Goal: Information Seeking & Learning: Learn about a topic

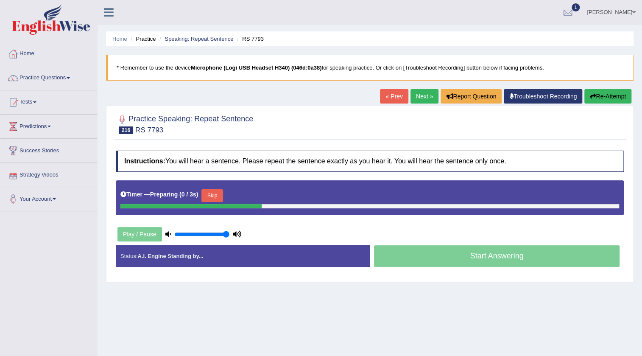
click at [218, 195] on button "Skip" at bounding box center [211, 195] width 21 height 13
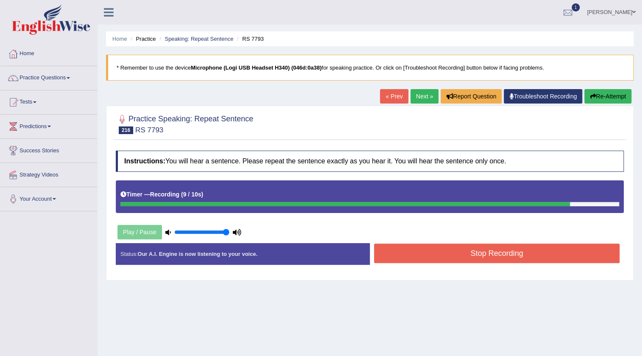
click at [451, 251] on button "Stop Recording" at bounding box center [496, 252] width 245 height 19
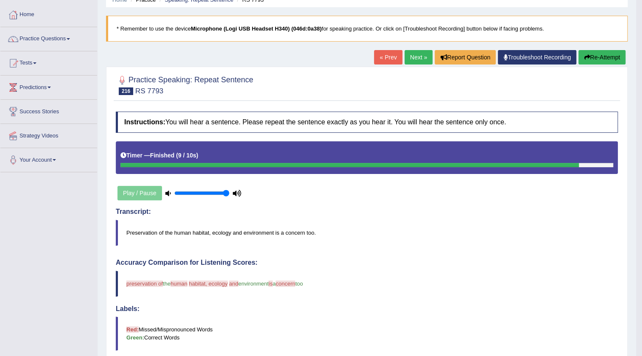
scroll to position [38, 0]
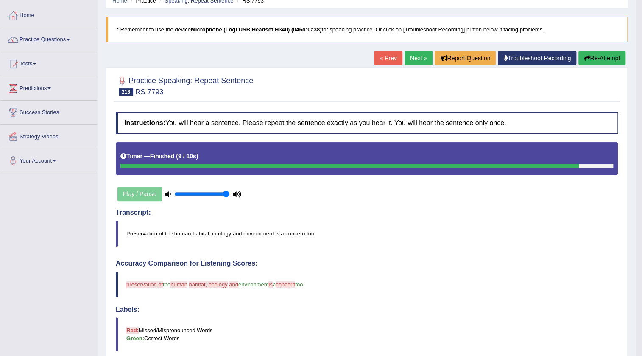
click at [404, 59] on link "Next »" at bounding box center [418, 58] width 28 height 14
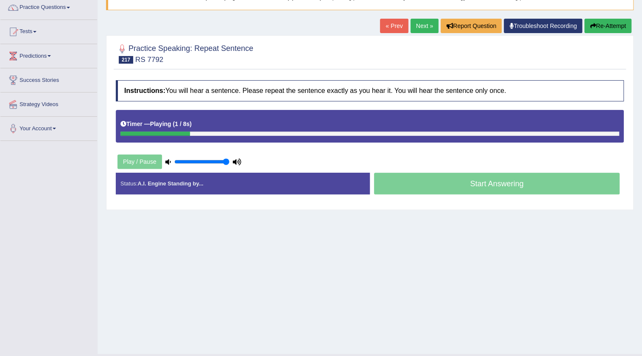
scroll to position [77, 0]
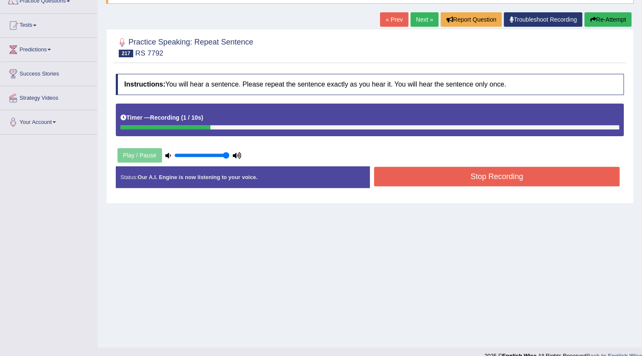
click at [387, 16] on link "« Prev" at bounding box center [394, 19] width 28 height 14
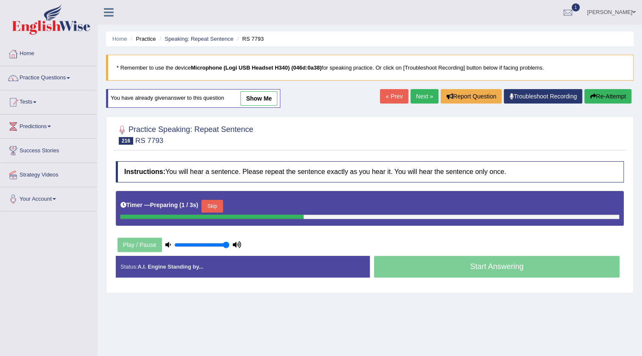
click at [413, 93] on link "Next »" at bounding box center [424, 96] width 28 height 14
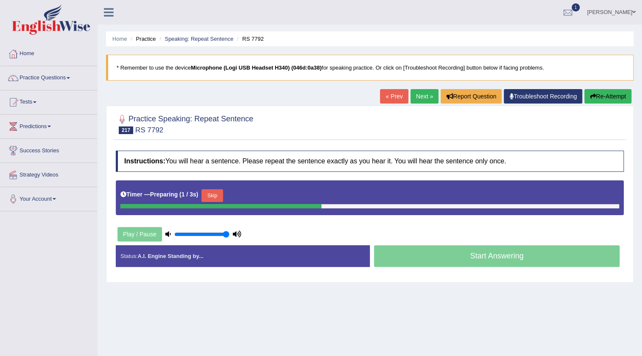
click at [215, 195] on button "Skip" at bounding box center [211, 195] width 21 height 13
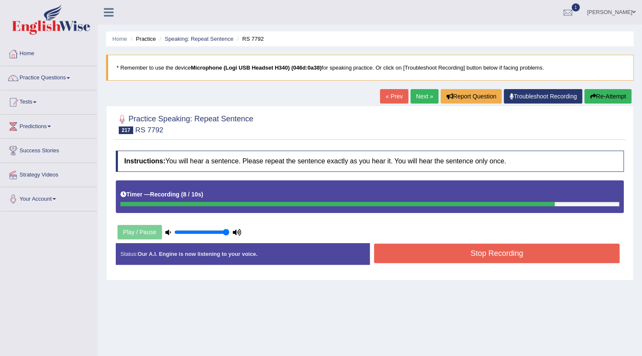
click at [464, 255] on button "Stop Recording" at bounding box center [496, 252] width 245 height 19
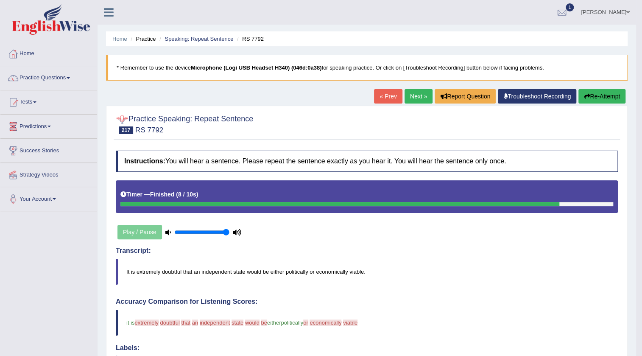
click at [414, 92] on link "Next »" at bounding box center [418, 96] width 28 height 14
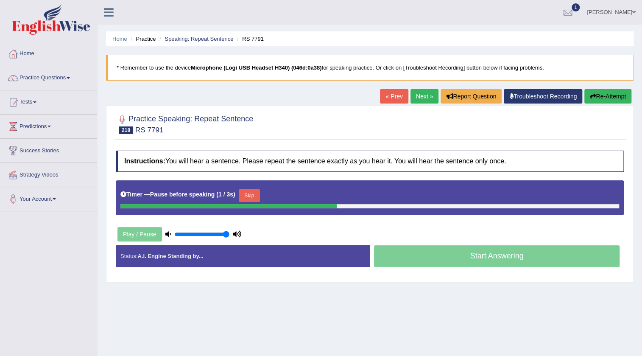
click at [253, 193] on button "Skip" at bounding box center [249, 195] width 21 height 13
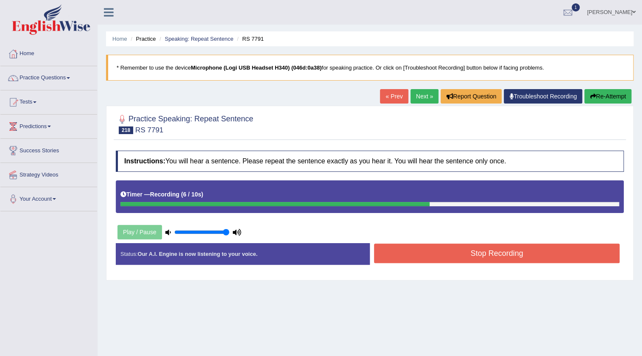
click at [417, 257] on button "Stop Recording" at bounding box center [496, 252] width 245 height 19
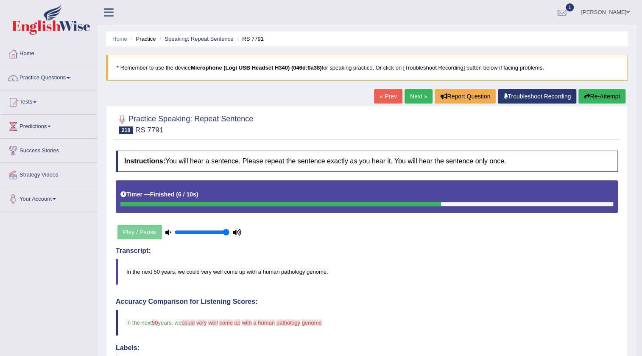
click at [415, 94] on link "Next »" at bounding box center [418, 96] width 28 height 14
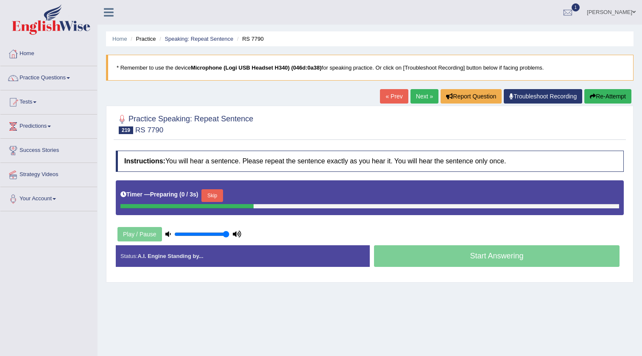
click at [212, 195] on button "Skip" at bounding box center [211, 195] width 21 height 13
click at [249, 192] on button "Skip" at bounding box center [249, 195] width 21 height 13
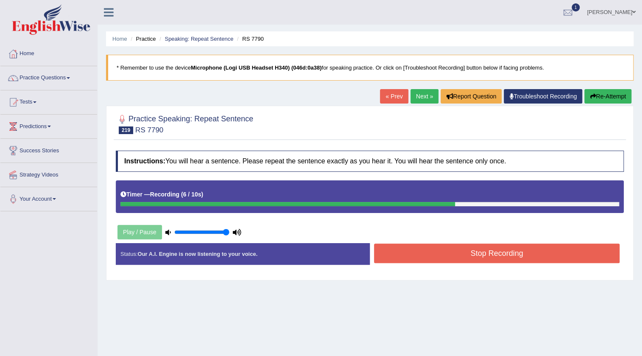
click at [462, 256] on button "Stop Recording" at bounding box center [496, 252] width 245 height 19
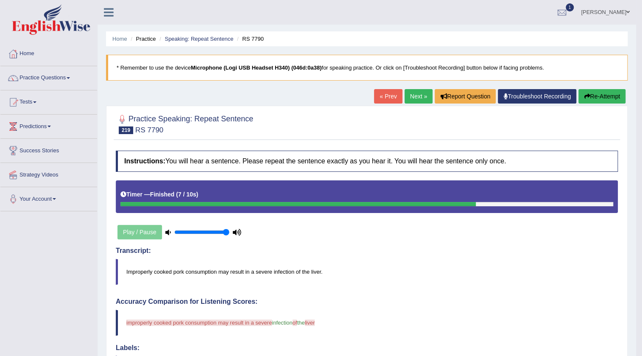
click at [376, 95] on link "« Prev" at bounding box center [388, 96] width 28 height 14
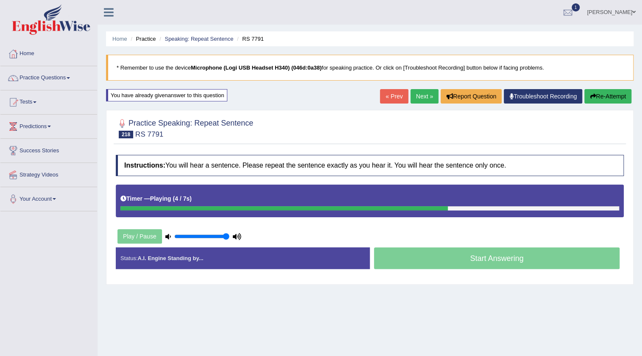
click at [418, 99] on link "Next »" at bounding box center [424, 96] width 28 height 14
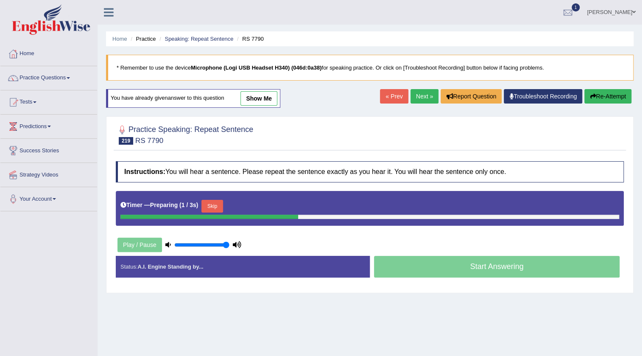
click at [215, 205] on button "Skip" at bounding box center [211, 206] width 21 height 13
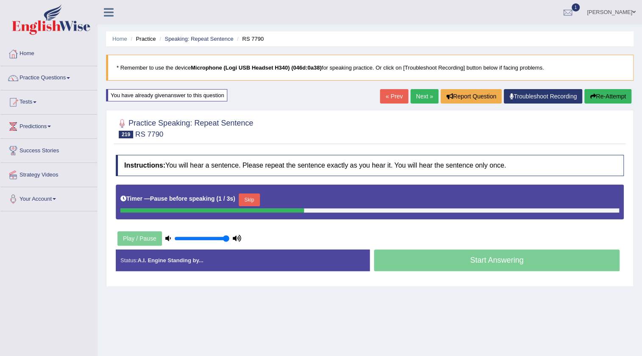
click at [258, 195] on button "Skip" at bounding box center [249, 199] width 21 height 13
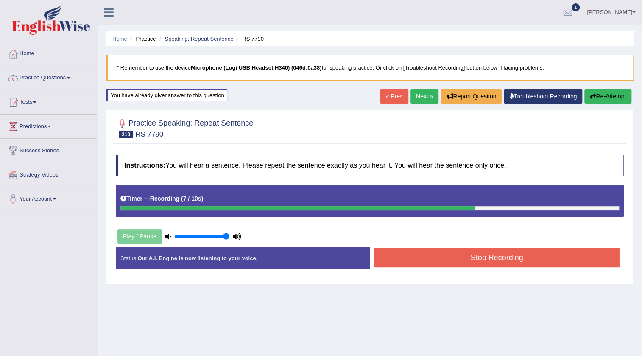
click at [445, 256] on button "Stop Recording" at bounding box center [496, 256] width 245 height 19
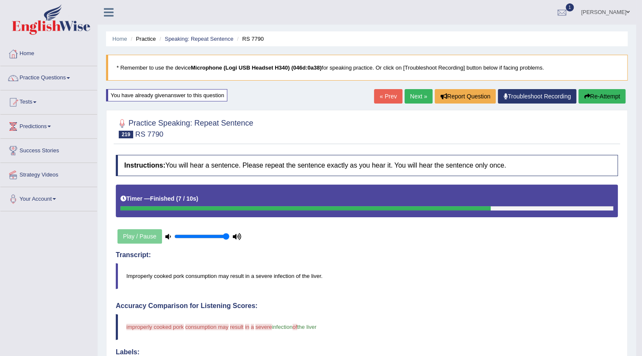
click at [392, 95] on link "« Prev" at bounding box center [388, 96] width 28 height 14
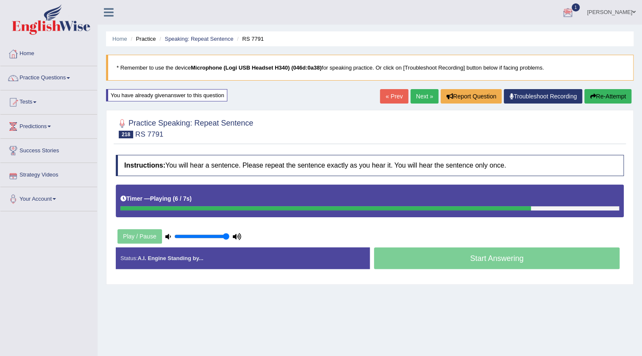
click at [428, 92] on link "Next »" at bounding box center [424, 96] width 28 height 14
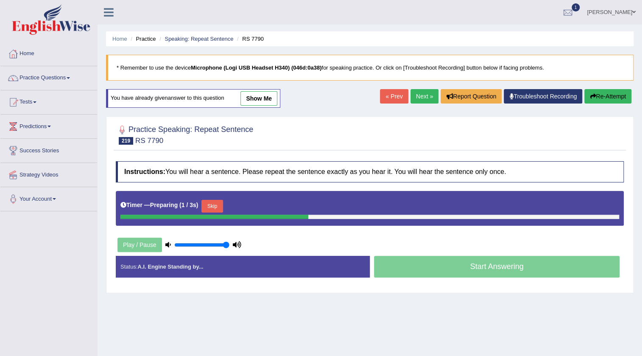
click at [215, 208] on button "Skip" at bounding box center [211, 206] width 21 height 13
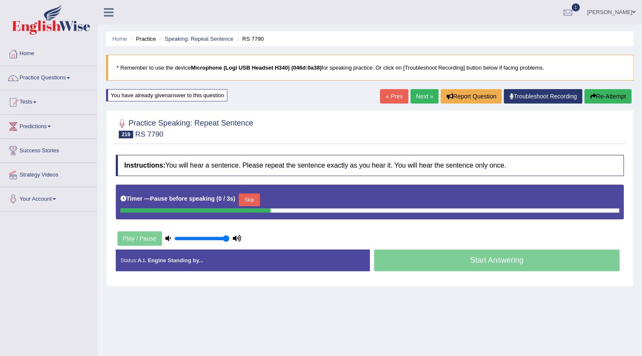
click at [260, 196] on button "Skip" at bounding box center [249, 199] width 21 height 13
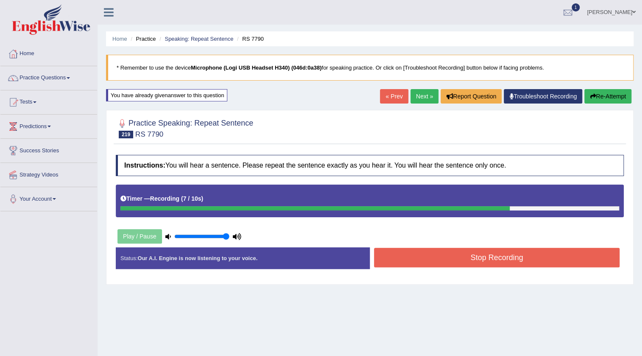
click at [456, 250] on button "Stop Recording" at bounding box center [496, 256] width 245 height 19
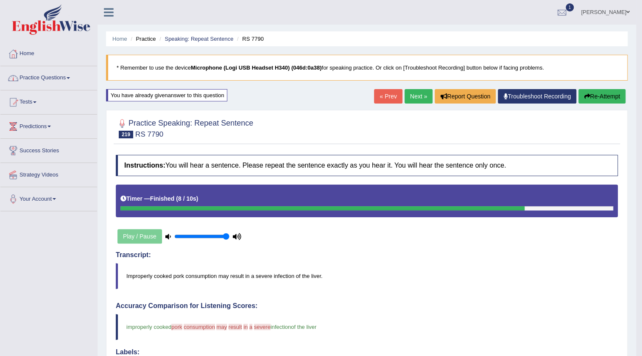
click at [58, 76] on link "Practice Questions" at bounding box center [48, 76] width 97 height 21
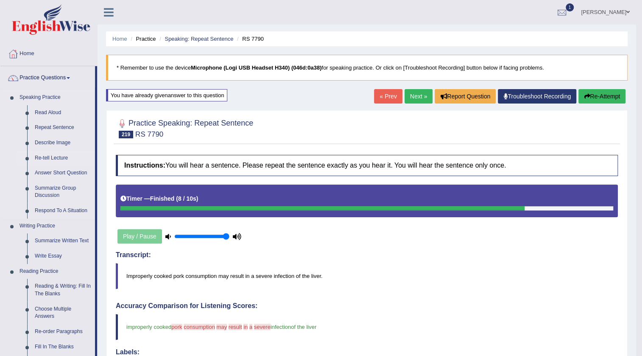
click at [58, 160] on link "Re-tell Lecture" at bounding box center [63, 157] width 64 height 15
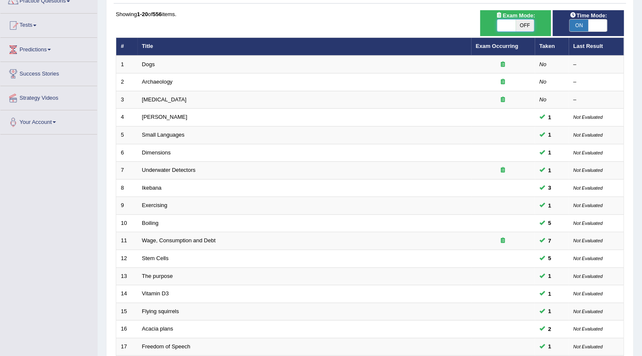
click at [511, 25] on span at bounding box center [506, 25] width 19 height 12
checkbox input "true"
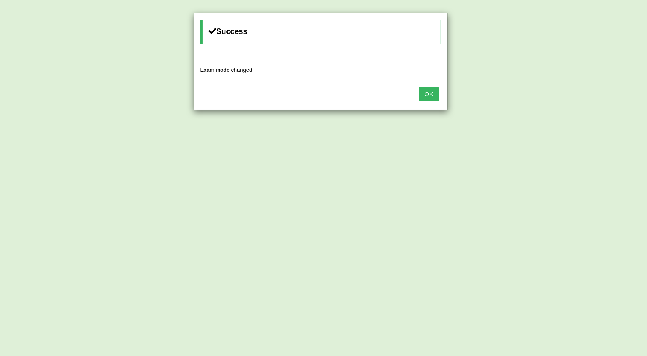
click at [430, 93] on button "OK" at bounding box center [428, 94] width 19 height 14
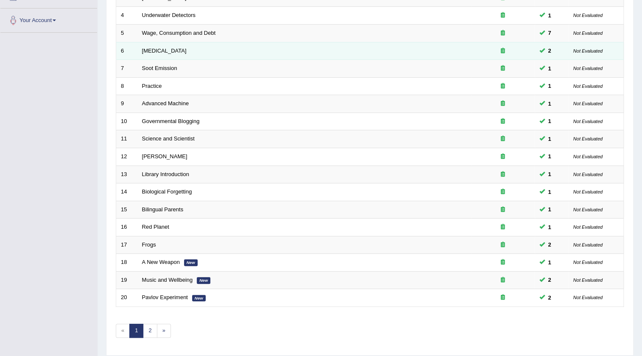
scroll to position [204, 0]
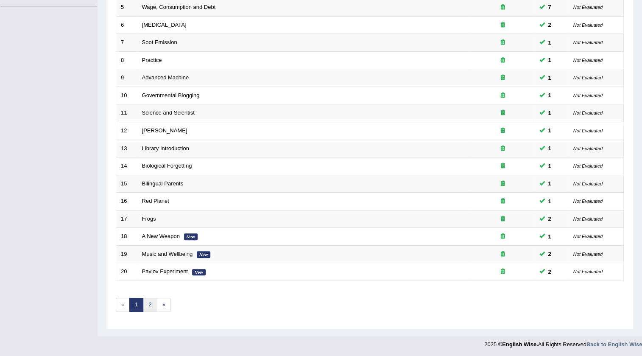
click at [149, 306] on link "2" at bounding box center [150, 304] width 14 height 14
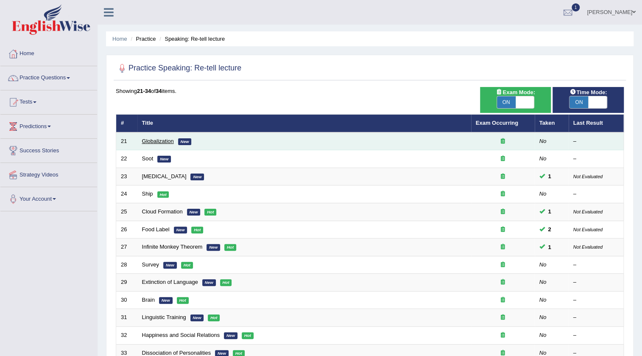
click at [157, 141] on link "Globalization" at bounding box center [158, 141] width 32 height 6
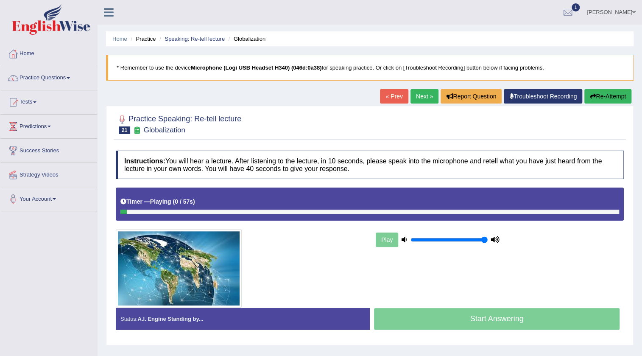
click at [241, 86] on div "Home Practice Speaking: Re-tell lecture Globalization * Remember to use the dev…" at bounding box center [369, 212] width 544 height 424
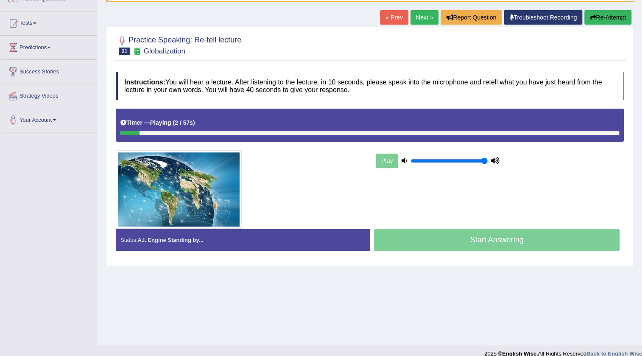
scroll to position [89, 0]
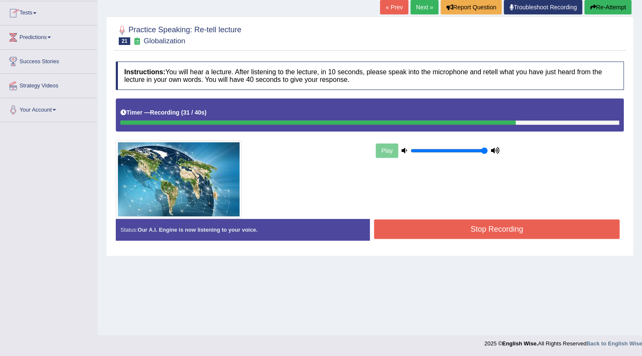
click at [387, 220] on button "Stop Recording" at bounding box center [496, 228] width 245 height 19
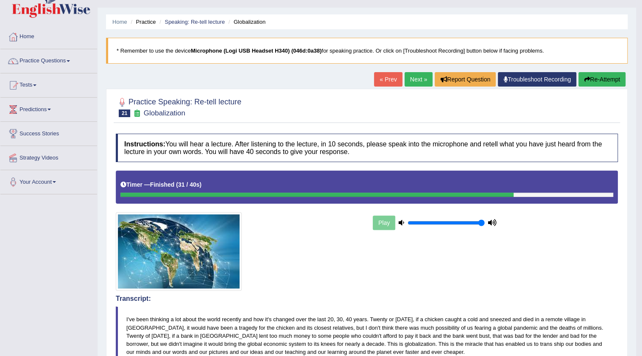
scroll to position [17, 0]
click at [414, 78] on link "Next »" at bounding box center [418, 79] width 28 height 14
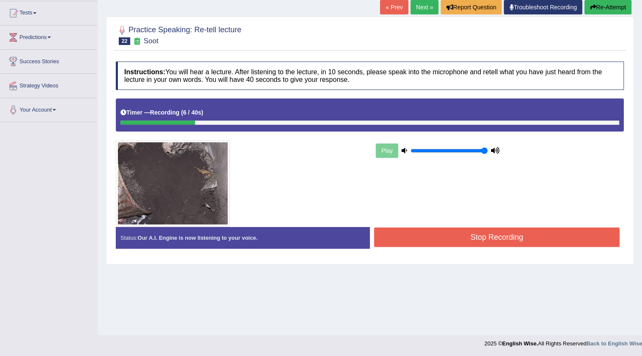
click at [395, 8] on link "« Prev" at bounding box center [394, 7] width 28 height 14
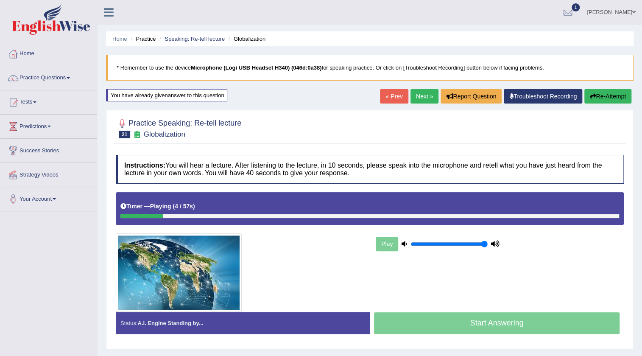
click at [422, 98] on link "Next »" at bounding box center [424, 96] width 28 height 14
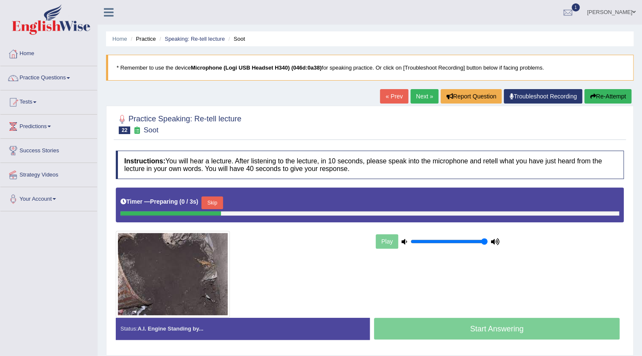
click at [215, 202] on button "Skip" at bounding box center [211, 202] width 21 height 13
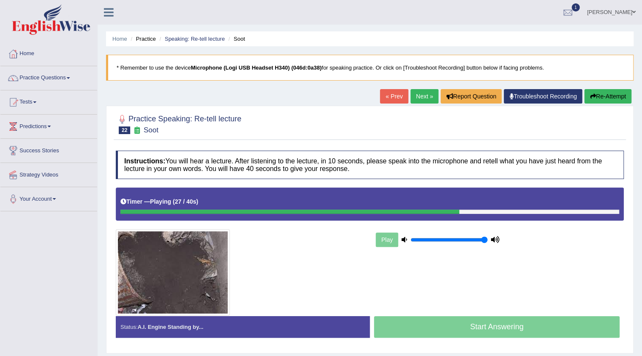
click at [391, 94] on link "« Prev" at bounding box center [394, 96] width 28 height 14
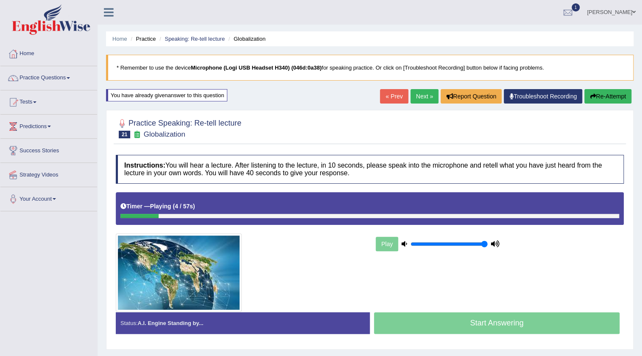
click at [386, 96] on link "« Prev" at bounding box center [394, 96] width 28 height 14
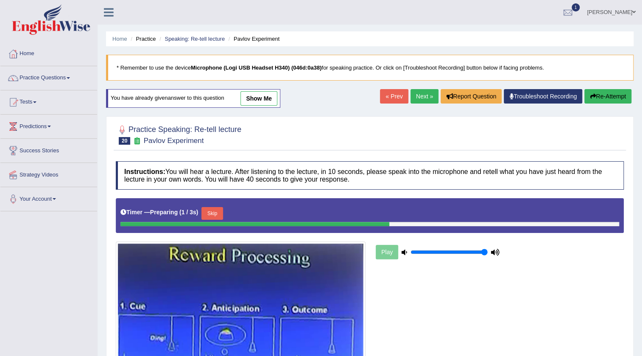
click at [268, 100] on link "show me" at bounding box center [258, 98] width 37 height 14
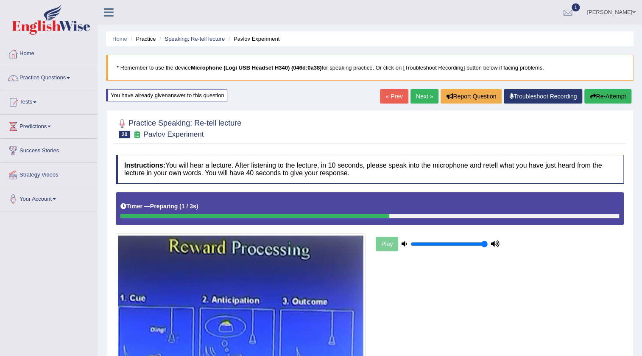
click at [421, 94] on link "Next »" at bounding box center [424, 96] width 28 height 14
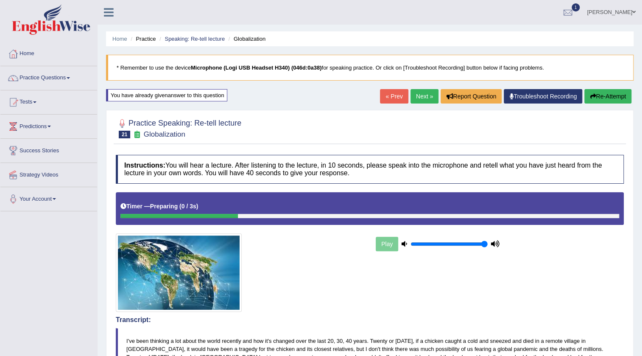
click at [610, 94] on button "Re-Attempt" at bounding box center [607, 96] width 47 height 14
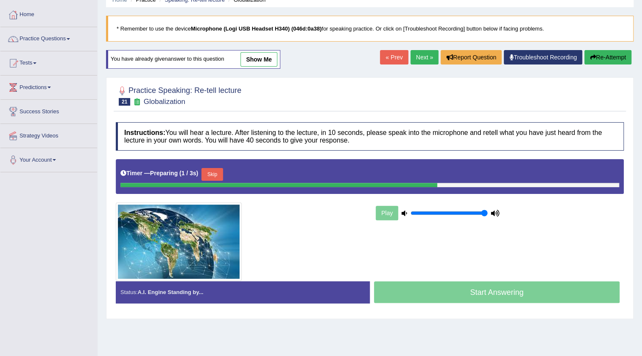
scroll to position [77, 0]
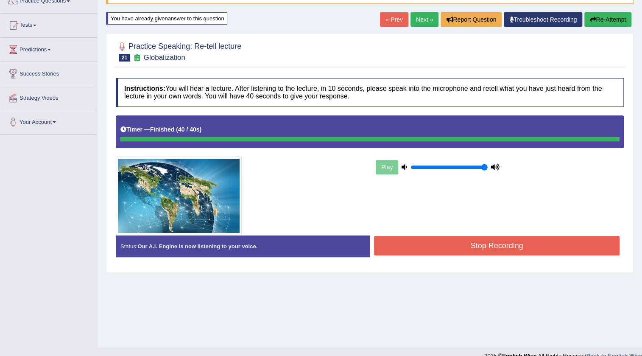
click at [424, 236] on div "Instructions: You will hear a lecture. After listening to the lecture, in 10 se…" at bounding box center [370, 171] width 512 height 194
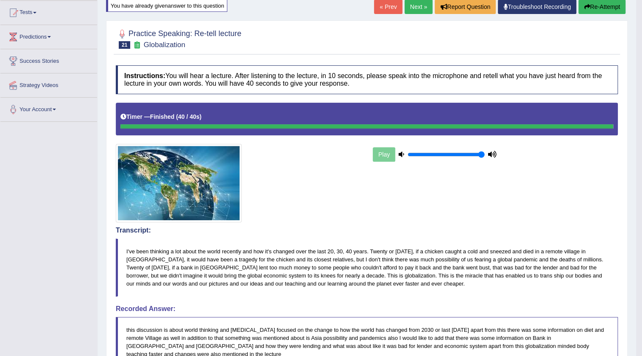
scroll to position [0, 0]
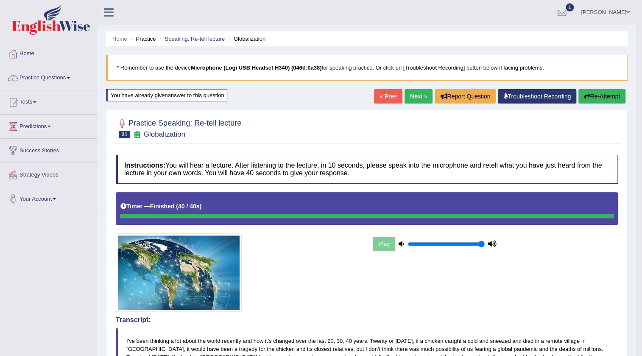
click at [409, 96] on link "Next »" at bounding box center [418, 96] width 28 height 14
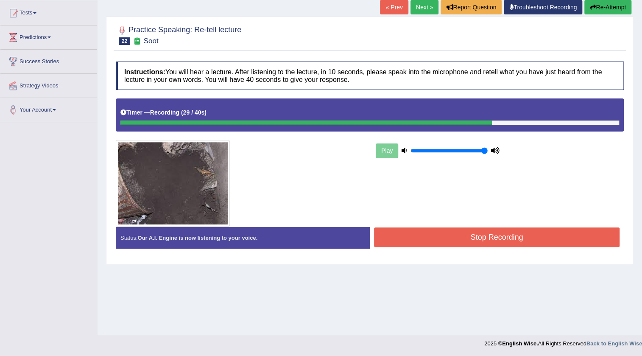
click at [472, 234] on button "Stop Recording" at bounding box center [496, 236] width 245 height 19
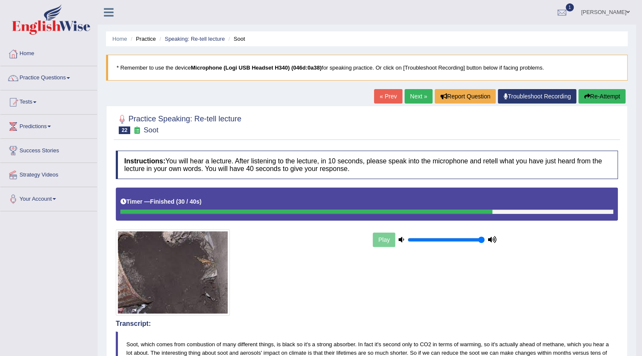
click at [379, 101] on link "« Prev" at bounding box center [388, 96] width 28 height 14
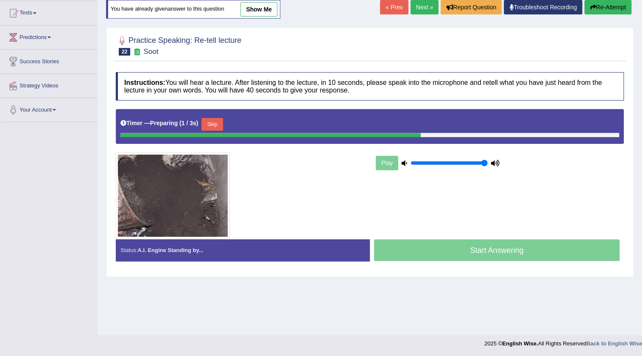
click at [213, 123] on button "Skip" at bounding box center [211, 124] width 21 height 13
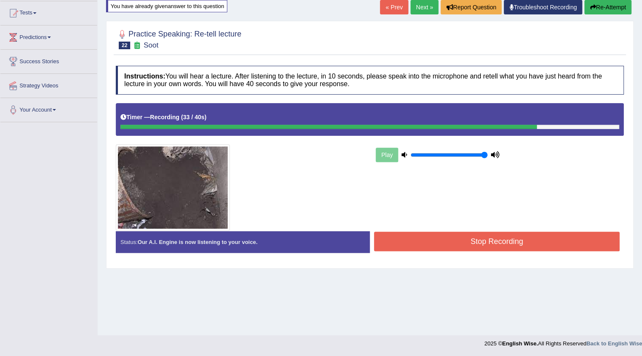
click at [437, 245] on button "Stop Recording" at bounding box center [496, 240] width 245 height 19
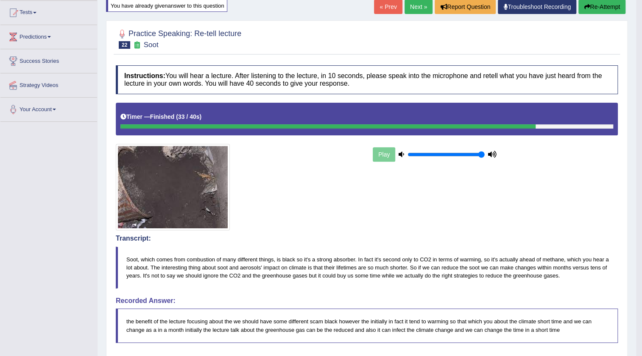
scroll to position [89, 0]
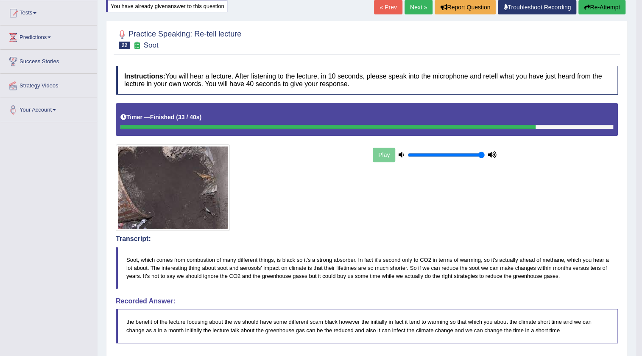
click at [419, 3] on link "Next »" at bounding box center [418, 7] width 28 height 14
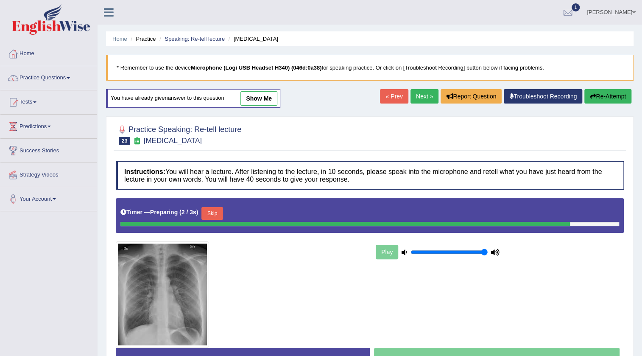
click at [254, 95] on link "show me" at bounding box center [258, 98] width 37 height 14
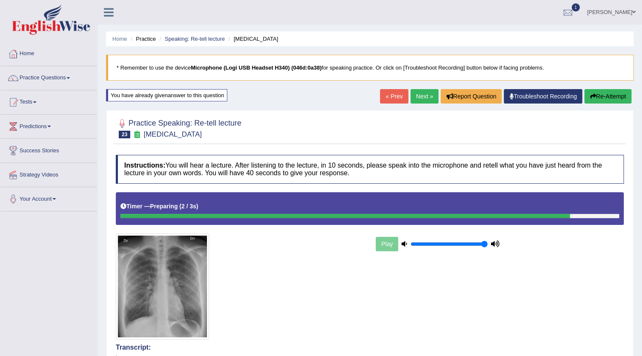
click at [384, 92] on link "« Prev" at bounding box center [394, 96] width 28 height 14
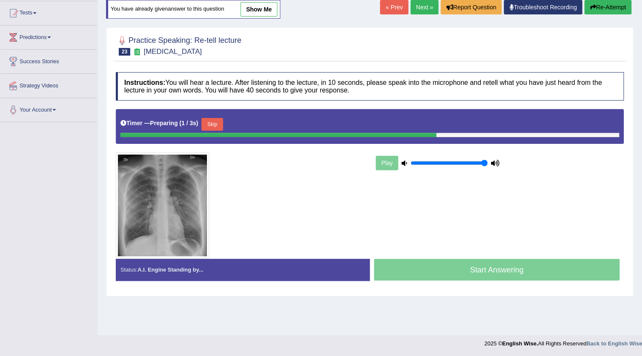
click at [216, 125] on button "Skip" at bounding box center [211, 124] width 21 height 13
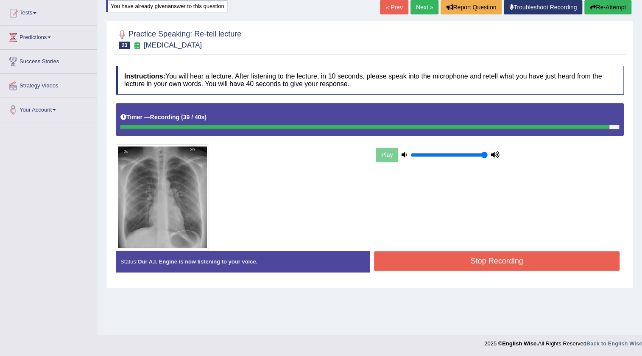
click at [409, 268] on button "Stop Recording" at bounding box center [496, 260] width 245 height 19
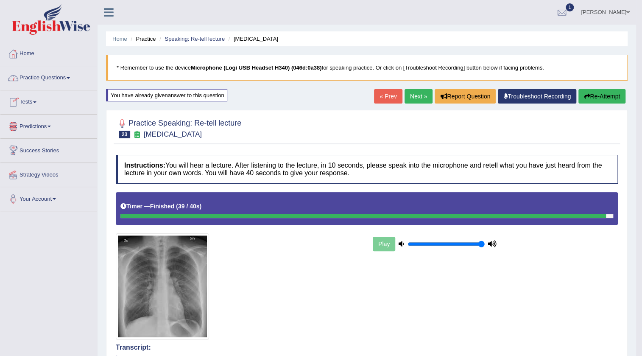
click at [72, 81] on link "Practice Questions" at bounding box center [48, 76] width 97 height 21
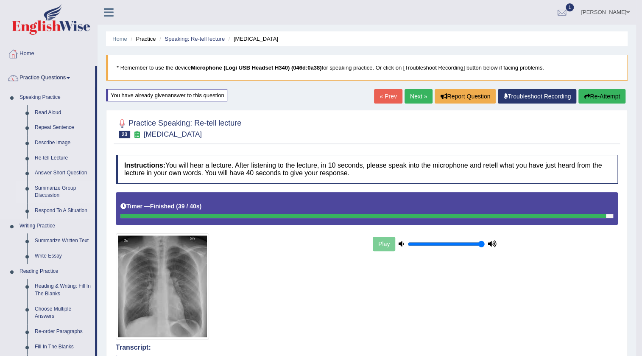
click at [55, 190] on link "Summarize Group Discussion" at bounding box center [63, 192] width 64 height 22
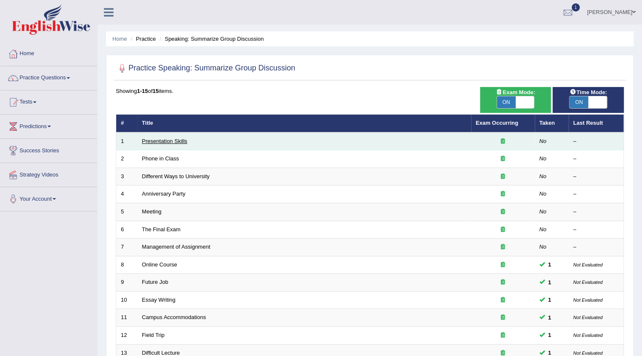
click at [158, 140] on link "Presentation Skills" at bounding box center [164, 141] width 45 height 6
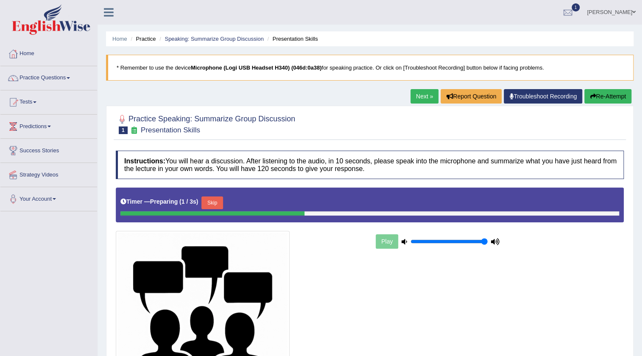
click at [410, 89] on link "Next »" at bounding box center [424, 96] width 28 height 14
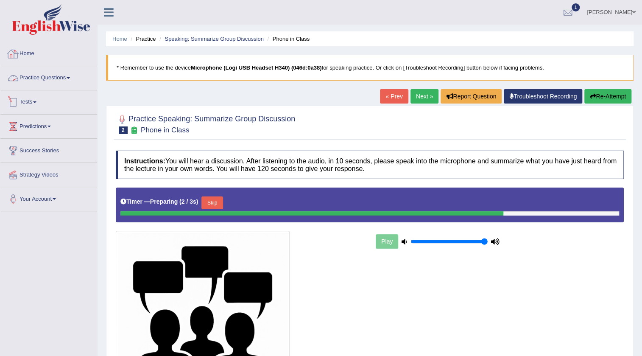
click at [35, 55] on link "Home" at bounding box center [48, 52] width 97 height 21
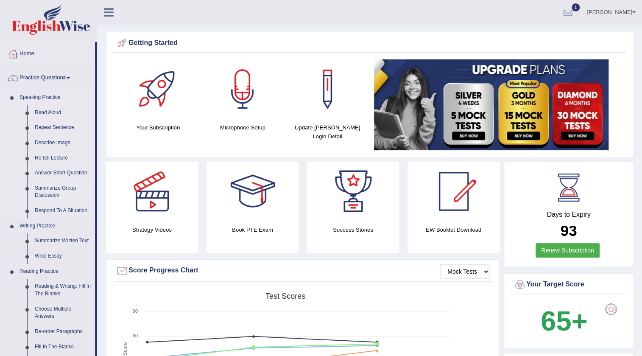
click at [61, 188] on link "Summarize Group Discussion" at bounding box center [63, 192] width 64 height 22
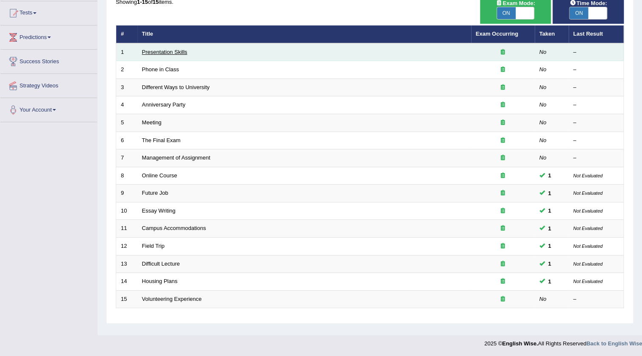
click at [157, 50] on link "Presentation Skills" at bounding box center [164, 52] width 45 height 6
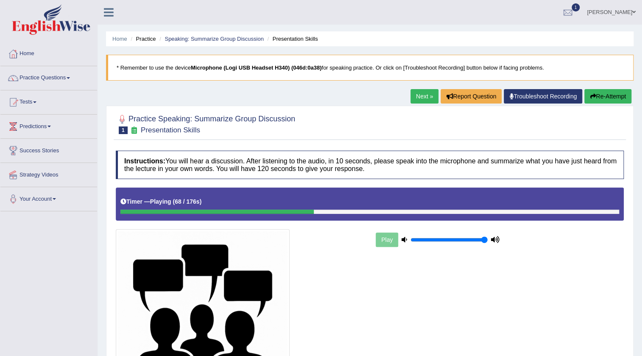
click at [413, 94] on link "Next »" at bounding box center [424, 96] width 28 height 14
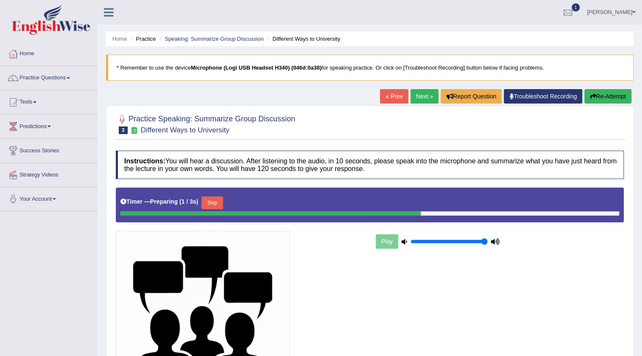
click at [218, 196] on button "Skip" at bounding box center [211, 202] width 21 height 13
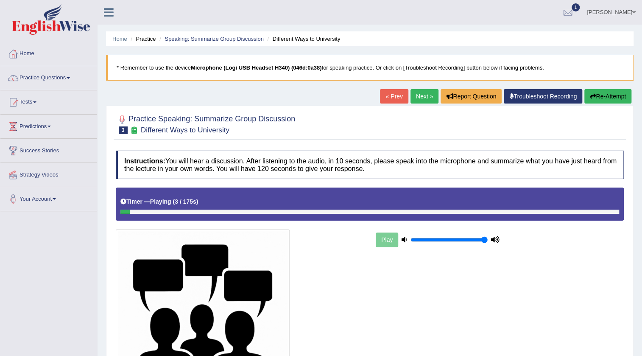
click at [422, 101] on link "Next »" at bounding box center [424, 96] width 28 height 14
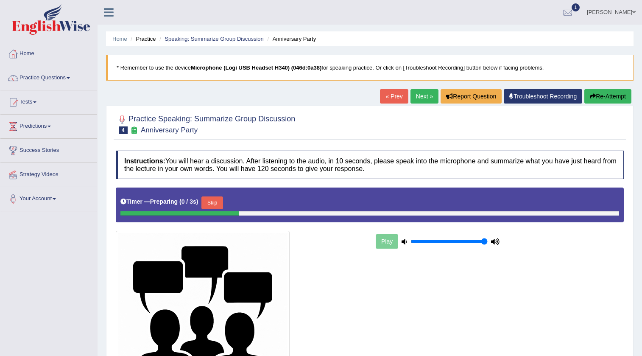
click at [220, 207] on button "Skip" at bounding box center [211, 202] width 21 height 13
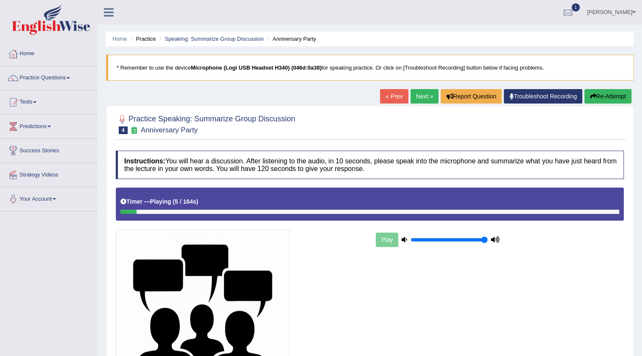
click at [412, 97] on link "Next »" at bounding box center [424, 96] width 28 height 14
click at [393, 81] on div "Home Practice Speaking: Summarize Group Discussion Meeting * Remember to use th…" at bounding box center [369, 223] width 544 height 447
click at [388, 101] on link "« Prev" at bounding box center [394, 96] width 28 height 14
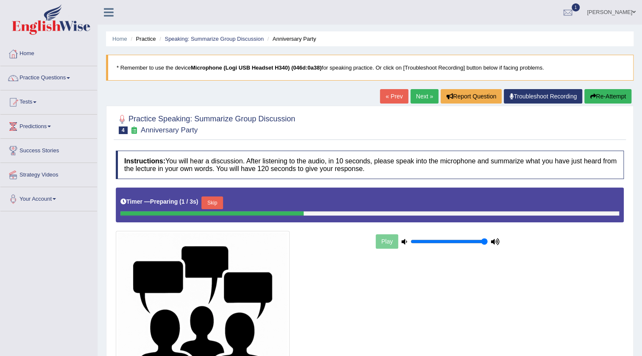
click at [388, 101] on link "« Prev" at bounding box center [394, 96] width 28 height 14
click at [218, 202] on button "Skip" at bounding box center [211, 202] width 21 height 13
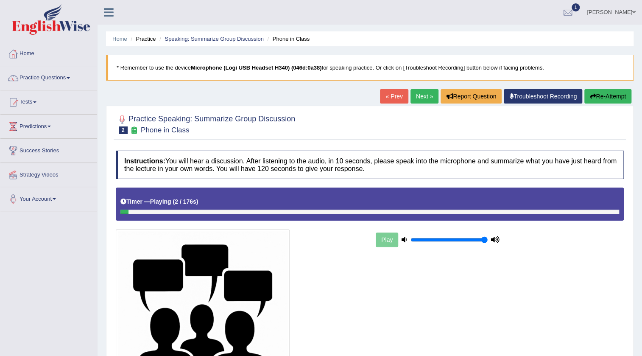
click at [393, 103] on link "« Prev" at bounding box center [394, 96] width 28 height 14
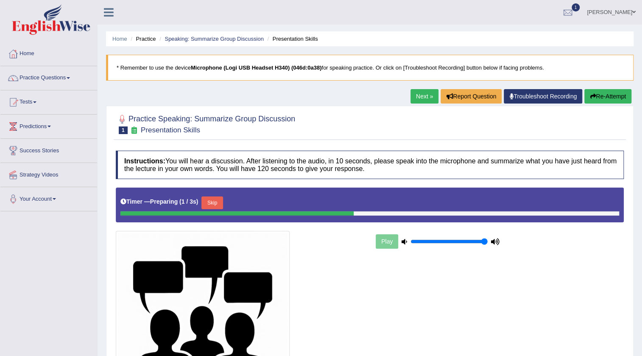
click at [214, 207] on button "Skip" at bounding box center [211, 202] width 21 height 13
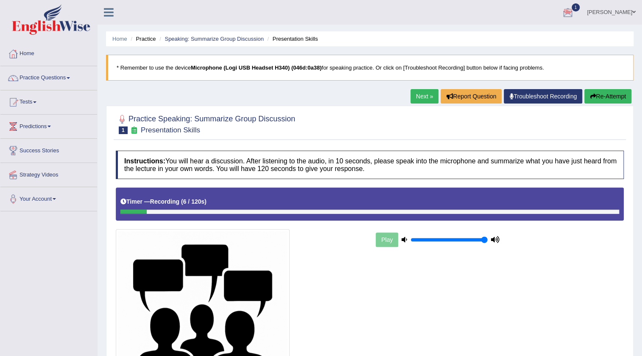
click at [420, 97] on link "Next »" at bounding box center [424, 96] width 28 height 14
click at [418, 93] on link "Next »" at bounding box center [424, 96] width 28 height 14
click at [424, 102] on link "Next »" at bounding box center [424, 96] width 28 height 14
click at [415, 83] on div "Home Practice Speaking: Summarize Group Discussion Anniversary Party * Remember…" at bounding box center [369, 223] width 544 height 447
click at [417, 94] on link "Next »" at bounding box center [424, 96] width 28 height 14
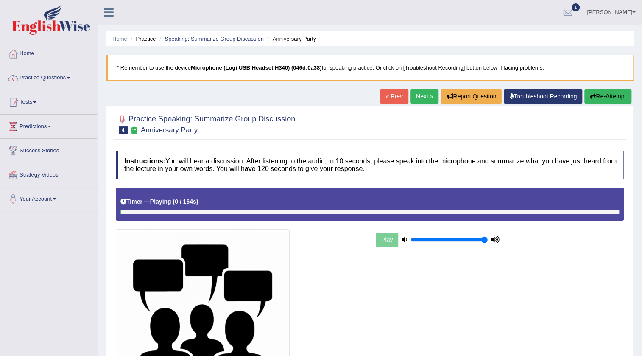
click at [391, 101] on link "« Prev" at bounding box center [394, 96] width 28 height 14
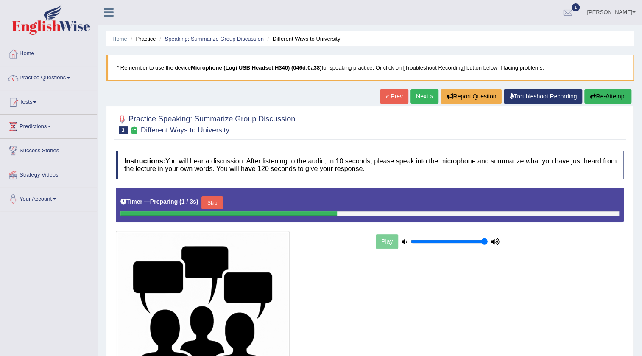
click at [391, 101] on link "« Prev" at bounding box center [394, 96] width 28 height 14
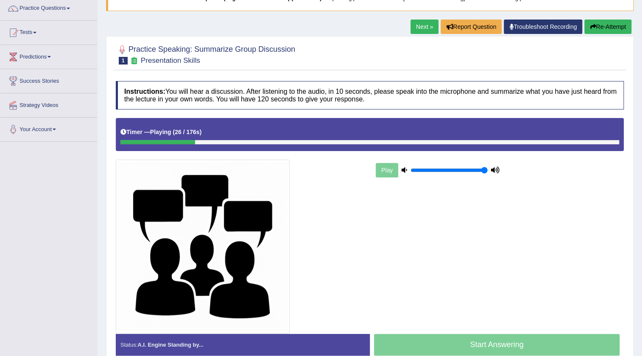
scroll to position [112, 0]
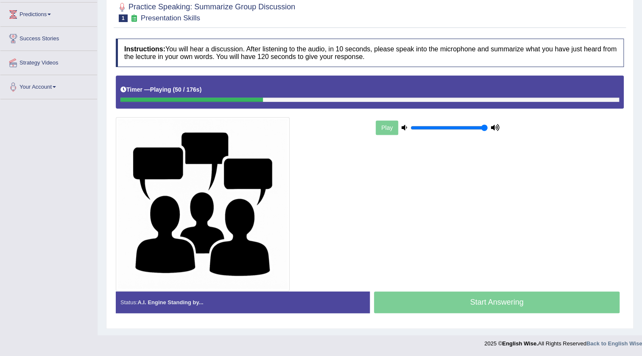
click at [485, 303] on div "Start Answering" at bounding box center [497, 303] width 254 height 24
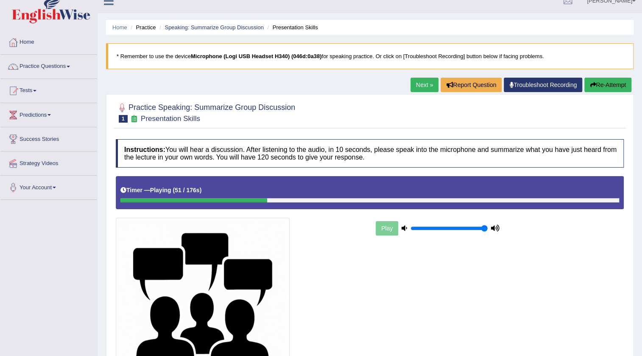
scroll to position [0, 0]
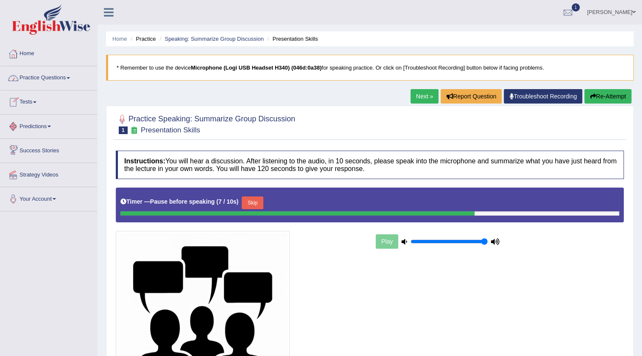
click at [260, 199] on button "Skip" at bounding box center [252, 202] width 21 height 13
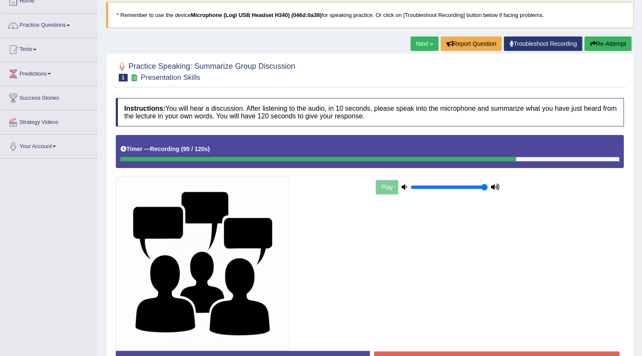
scroll to position [112, 0]
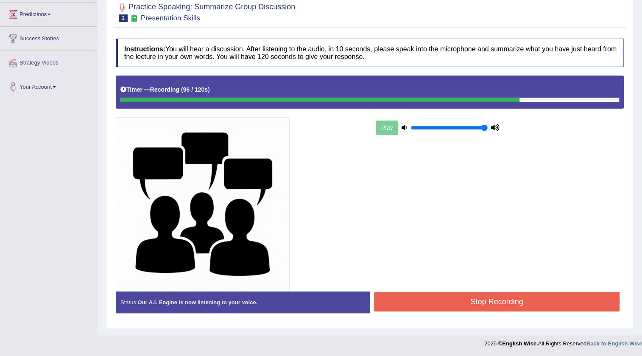
click at [434, 293] on button "Stop Recording" at bounding box center [496, 301] width 245 height 19
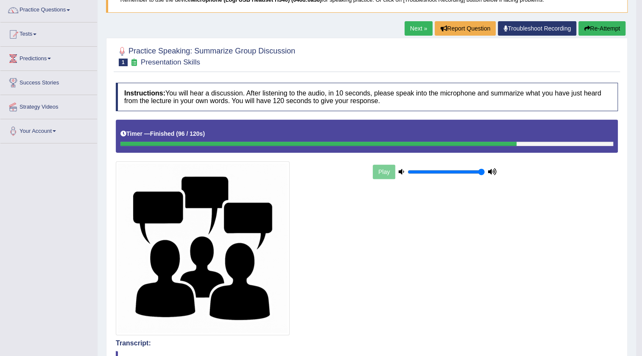
scroll to position [0, 0]
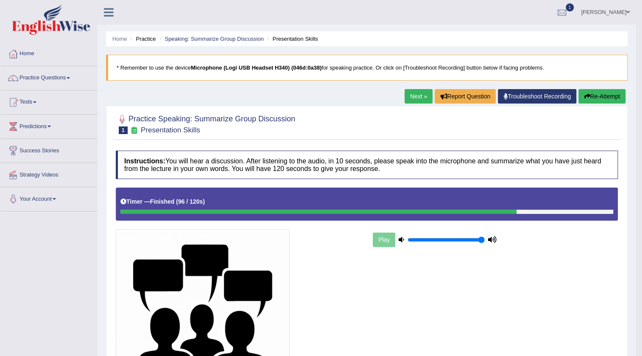
click at [406, 89] on link "Next »" at bounding box center [418, 96] width 28 height 14
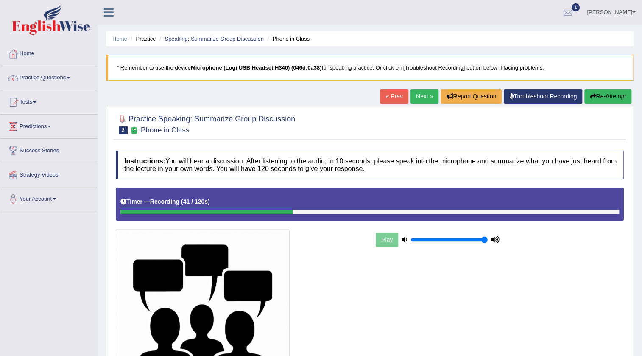
click at [390, 92] on link "« Prev" at bounding box center [394, 96] width 28 height 14
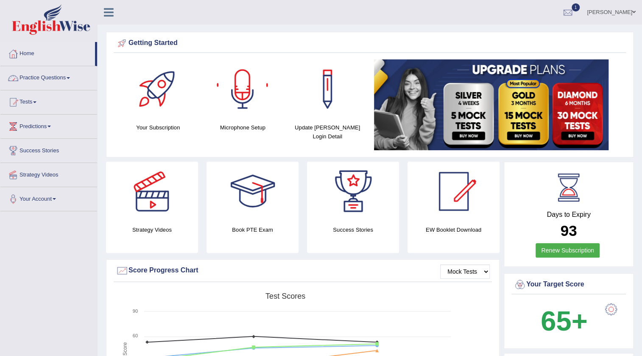
click at [61, 78] on link "Practice Questions" at bounding box center [48, 76] width 97 height 21
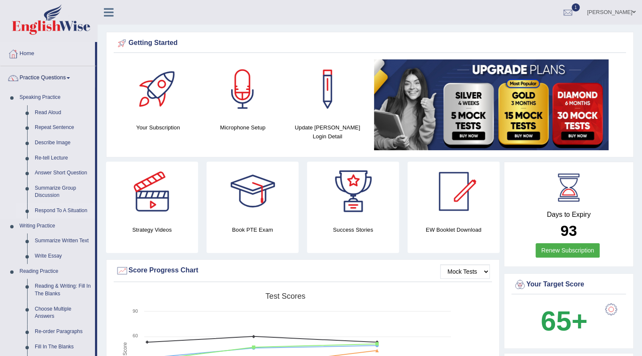
click at [74, 212] on link "Respond To A Situation" at bounding box center [63, 210] width 64 height 15
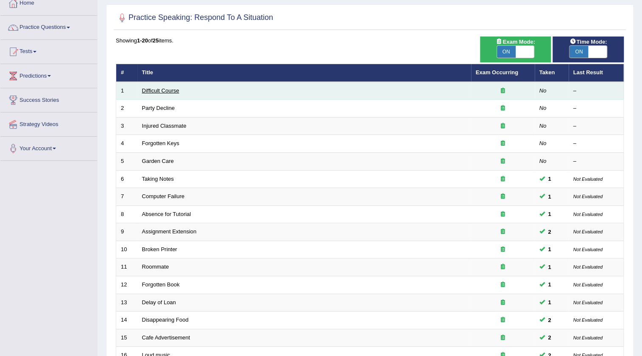
click at [161, 90] on link "Difficult Course" at bounding box center [160, 90] width 37 height 6
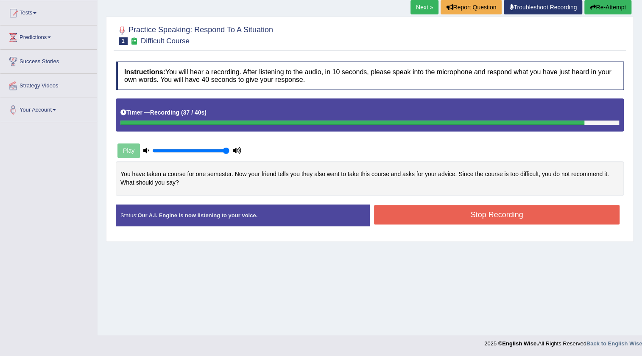
click at [390, 207] on button "Stop Recording" at bounding box center [496, 214] width 245 height 19
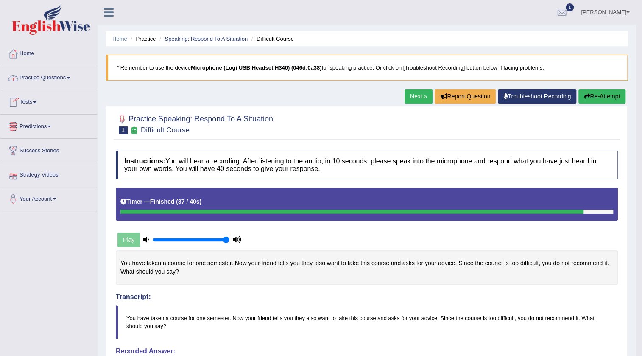
click at [412, 100] on link "Next »" at bounding box center [418, 96] width 28 height 14
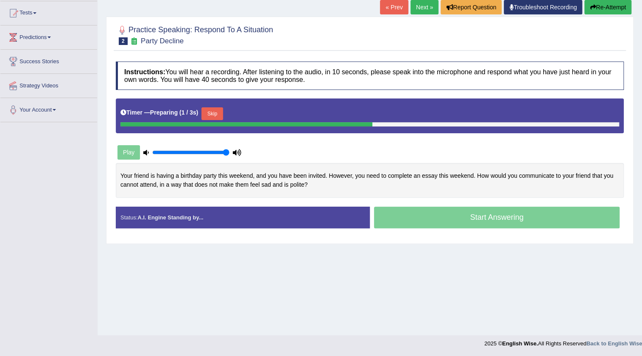
scroll to position [89, 0]
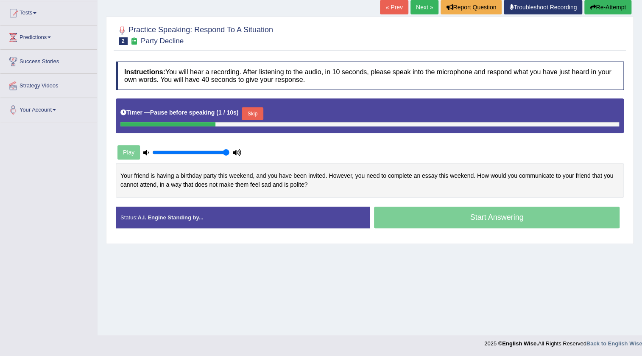
click at [250, 92] on div "Instructions: You will hear a recording. After listening to the audio, in 10 se…" at bounding box center [370, 147] width 512 height 181
click at [248, 112] on button "Skip" at bounding box center [252, 113] width 21 height 13
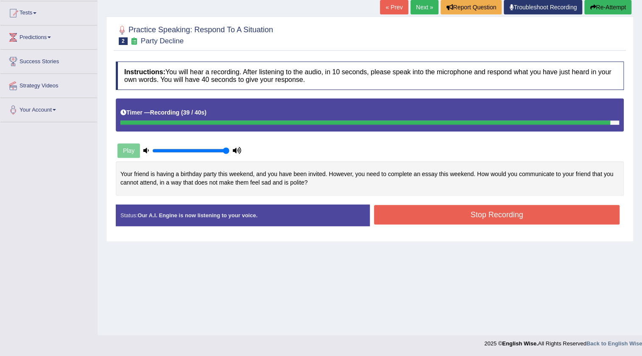
click at [428, 220] on button "Stop Recording" at bounding box center [496, 214] width 245 height 19
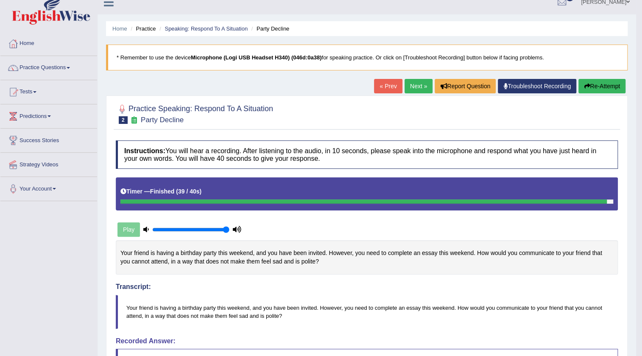
scroll to position [0, 0]
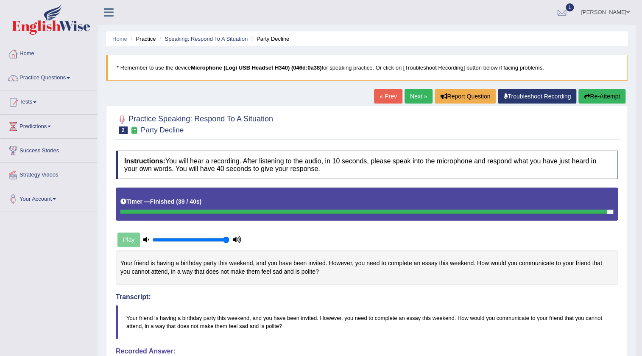
click at [380, 95] on link "« Prev" at bounding box center [388, 96] width 28 height 14
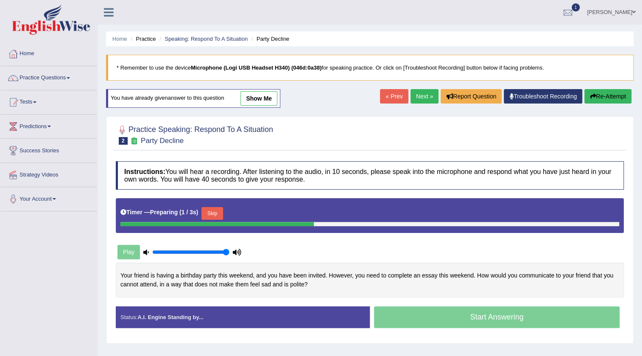
click at [212, 217] on button "Skip" at bounding box center [211, 213] width 21 height 13
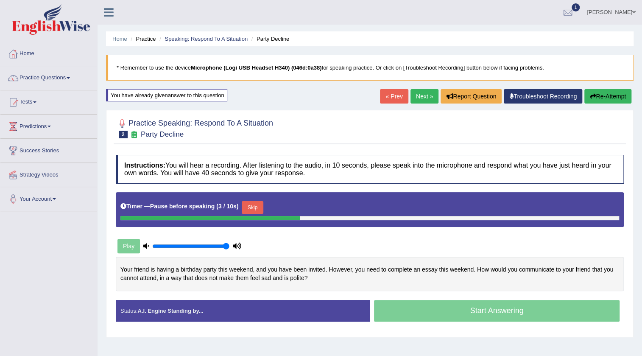
click at [254, 207] on button "Skip" at bounding box center [252, 207] width 21 height 13
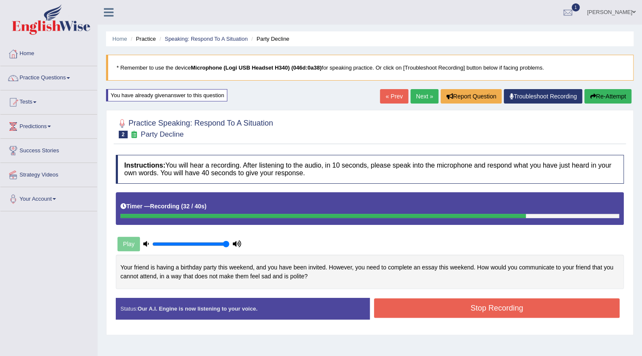
click at [471, 310] on button "Stop Recording" at bounding box center [496, 307] width 245 height 19
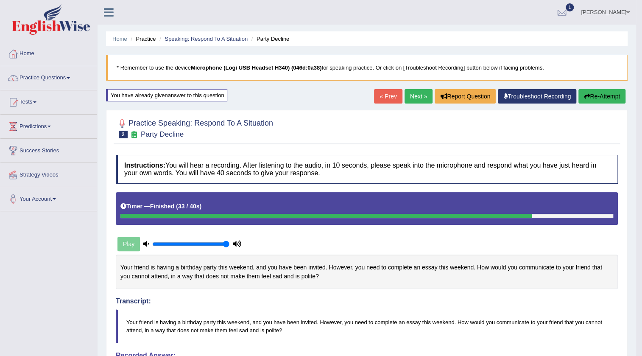
click at [388, 102] on link "« Prev" at bounding box center [388, 96] width 28 height 14
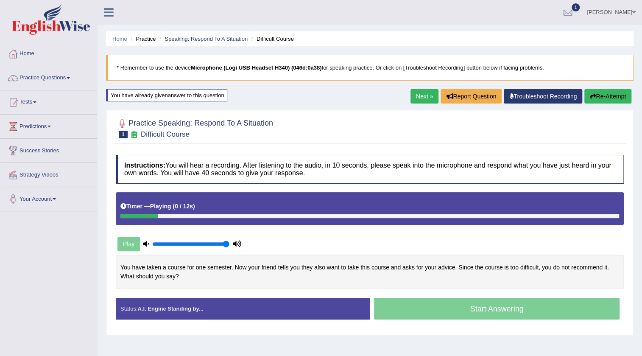
click at [423, 93] on link "Next »" at bounding box center [424, 96] width 28 height 14
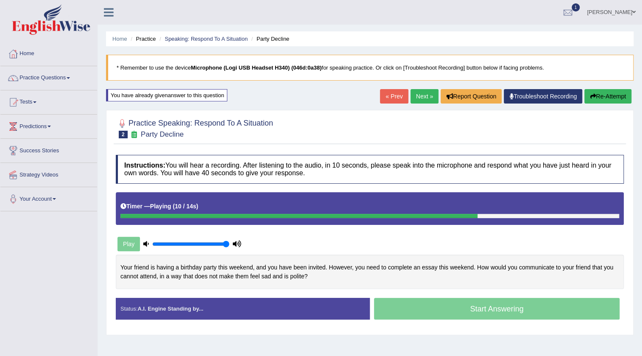
click at [174, 145] on div "Practice Speaking: Respond To A Situation 2 Party Decline Instructions: You wil…" at bounding box center [369, 222] width 527 height 225
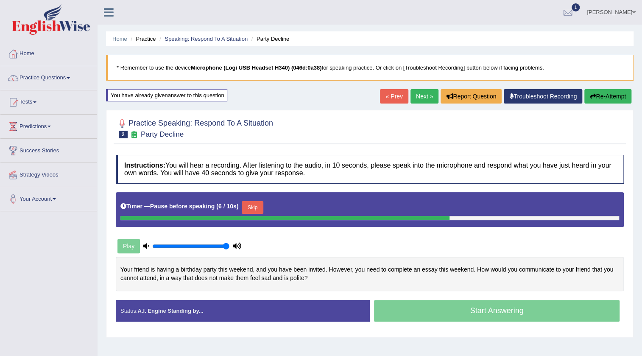
click at [254, 205] on button "Skip" at bounding box center [252, 207] width 21 height 13
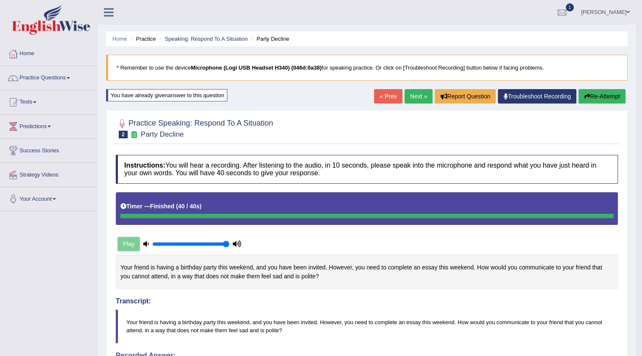
click at [410, 97] on link "Next »" at bounding box center [418, 96] width 28 height 14
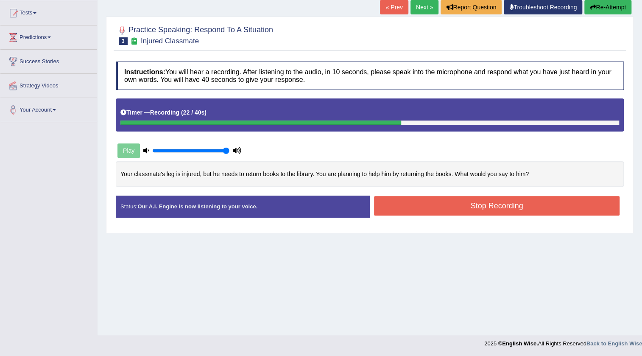
click at [428, 210] on button "Stop Recording" at bounding box center [496, 205] width 245 height 19
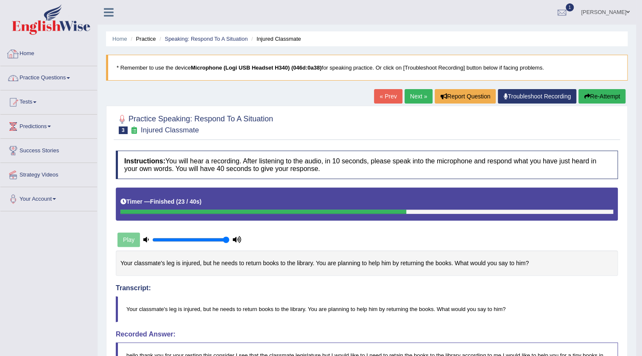
click at [57, 82] on link "Practice Questions" at bounding box center [48, 76] width 97 height 21
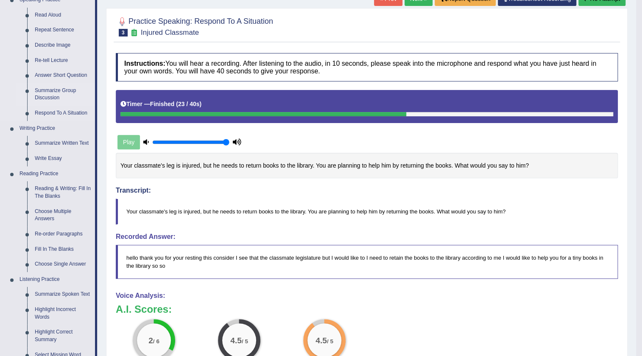
scroll to position [154, 0]
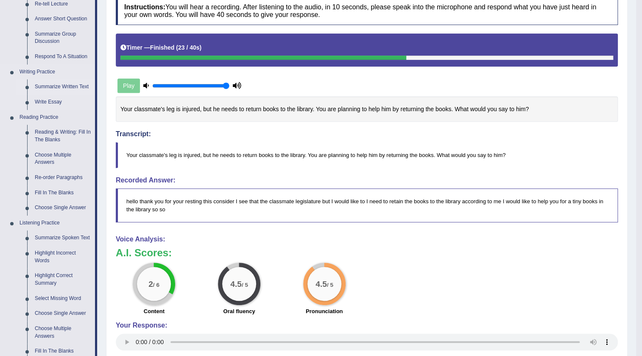
click at [59, 85] on link "Summarize Written Text" at bounding box center [63, 86] width 64 height 15
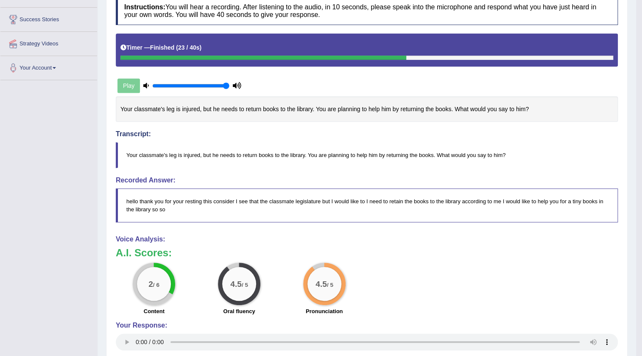
scroll to position [171, 0]
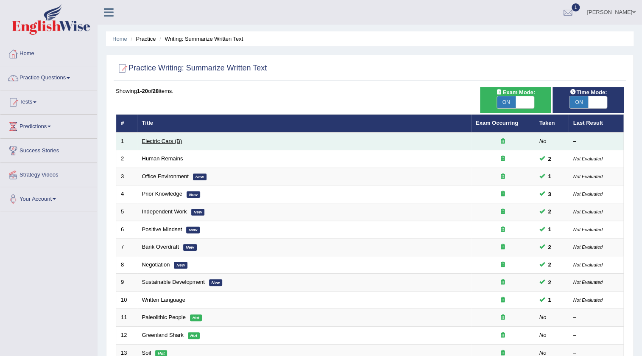
click at [155, 141] on link "Electric Cars (B)" at bounding box center [162, 141] width 40 height 6
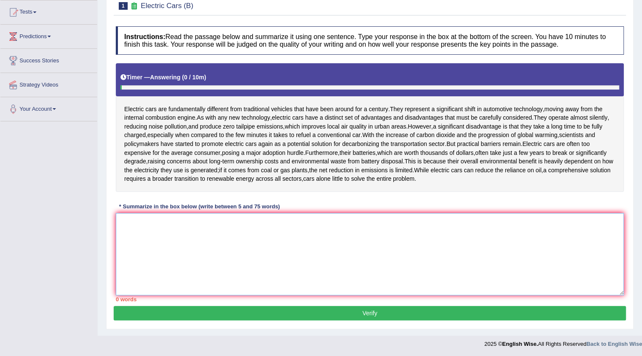
click at [254, 241] on textarea at bounding box center [370, 254] width 508 height 82
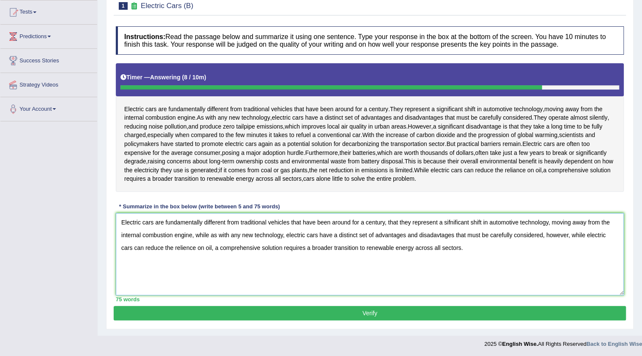
click at [164, 246] on textarea "Electric cars are fundamentally different from traditional vehicles that have b…" at bounding box center [370, 254] width 508 height 82
click at [189, 249] on textarea "Electric cars are fundamentally different from traditional vehicles that have b…" at bounding box center [370, 254] width 508 height 82
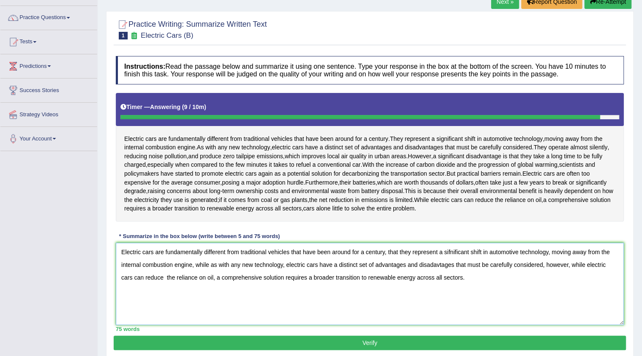
scroll to position [51, 0]
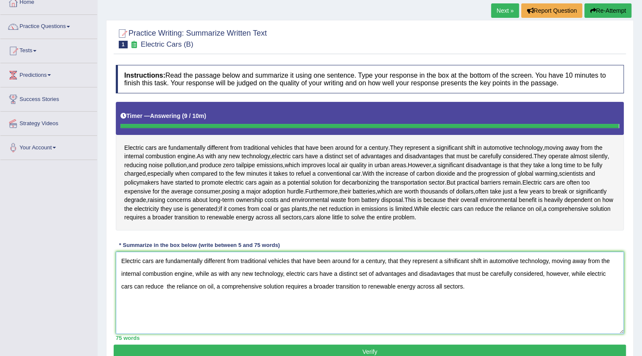
type textarea "Electric cars are fundamentally different from traditional vehicles that have b…"
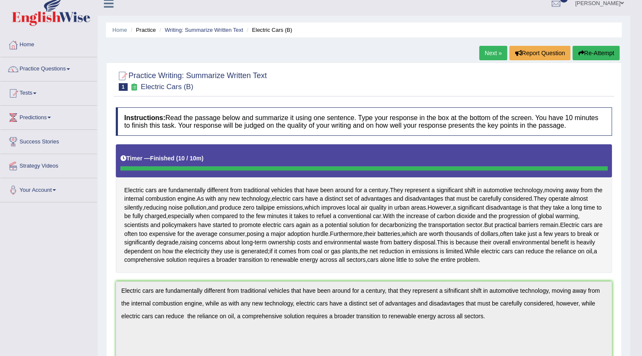
scroll to position [0, 0]
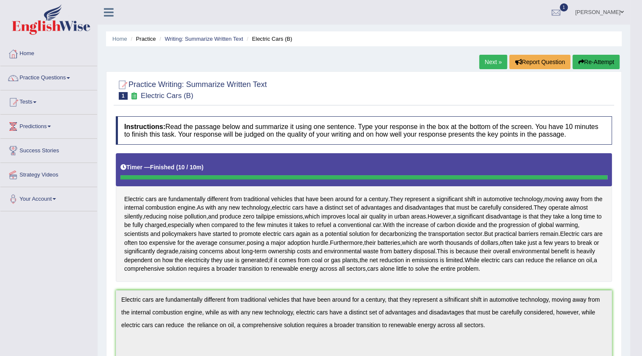
click at [589, 61] on button "Re-Attempt" at bounding box center [595, 62] width 47 height 14
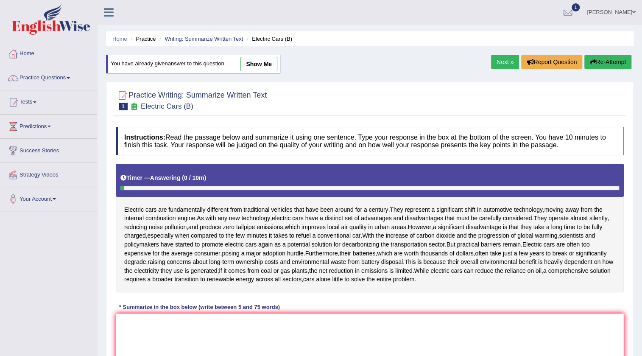
drag, startPoint x: 253, startPoint y: 59, endPoint x: 254, endPoint y: 65, distance: 6.1
click at [253, 59] on link "show me" at bounding box center [258, 64] width 37 height 14
type textarea "Electric cars are fundamentally different from traditional vehicles that have b…"
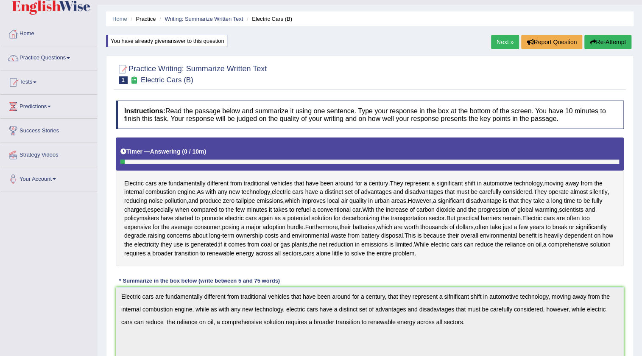
scroll to position [38, 0]
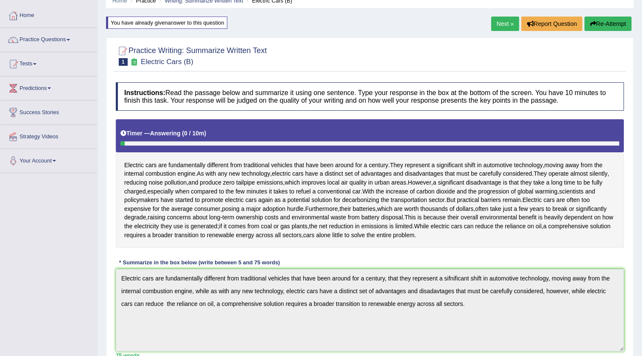
click at [602, 17] on button "Re-Attempt" at bounding box center [607, 24] width 47 height 14
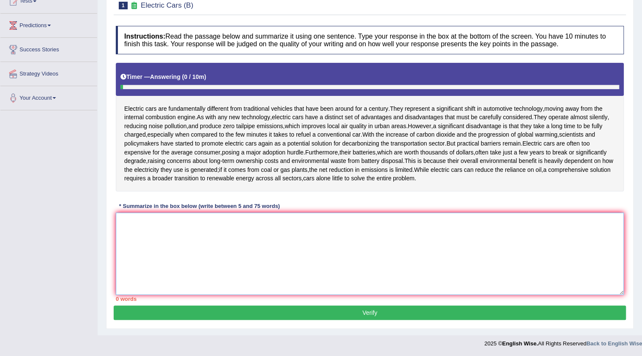
paste textarea "Electric cars are fundamentally different from traditional vehicles that have b…"
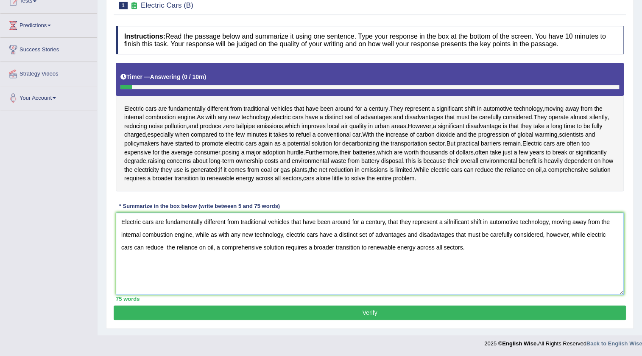
drag, startPoint x: 453, startPoint y: 233, endPoint x: 458, endPoint y: 220, distance: 13.8
click at [454, 231] on textarea "Electric cars are fundamentally different from traditional vehicles that have b…" at bounding box center [370, 253] width 508 height 82
click at [472, 217] on textarea "Electric cars are fundamentally different from traditional vehicles that have b…" at bounding box center [370, 253] width 508 height 82
click at [470, 222] on textarea "Electric cars are fundamentally different from traditional vehicles that have b…" at bounding box center [370, 253] width 508 height 82
type textarea "Electric cars are fundamentally different from traditional vehicles that have b…"
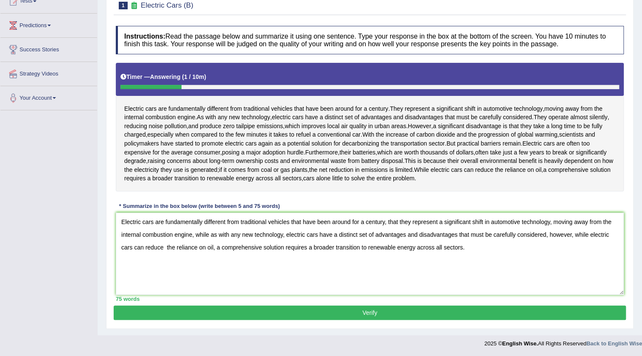
click at [356, 314] on button "Verify" at bounding box center [370, 312] width 512 height 14
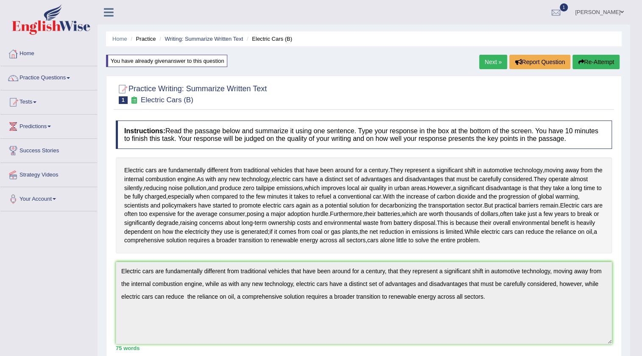
click at [491, 64] on link "Next »" at bounding box center [493, 62] width 28 height 14
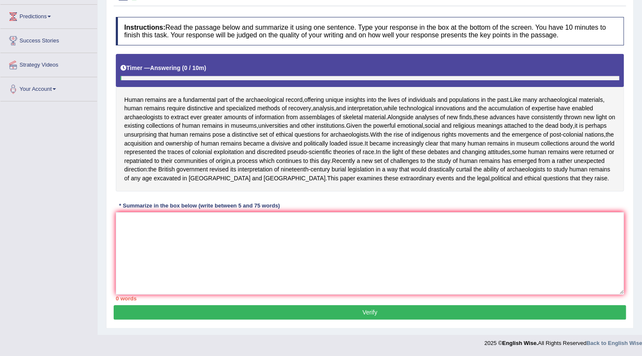
scroll to position [127, 0]
click at [201, 241] on textarea at bounding box center [370, 253] width 508 height 82
click at [173, 242] on textarea at bounding box center [370, 253] width 508 height 82
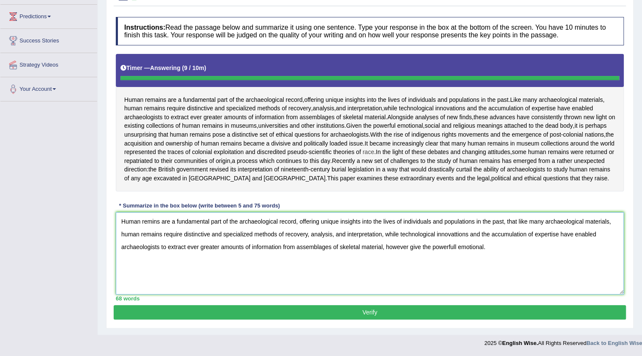
type textarea "Human remins are a fundamental part of the archaeological record, offering uniq…"
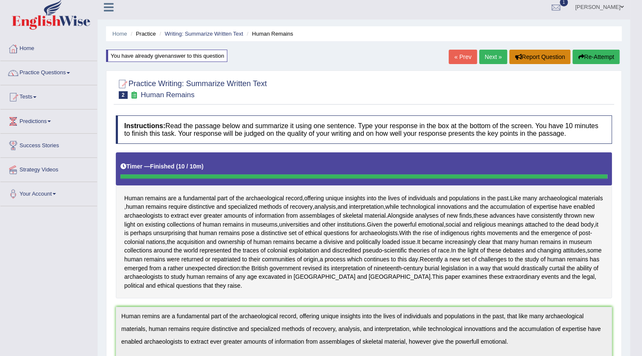
scroll to position [0, 0]
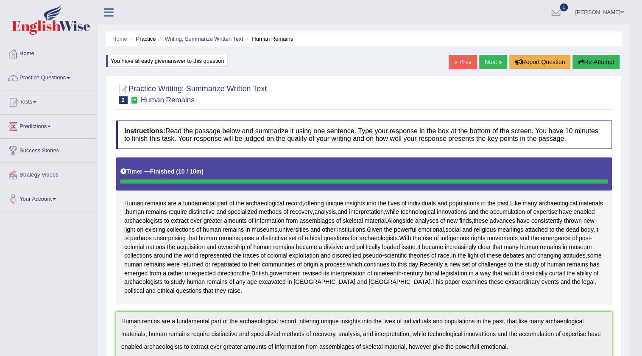
click at [597, 65] on button "Re-Attempt" at bounding box center [595, 62] width 47 height 14
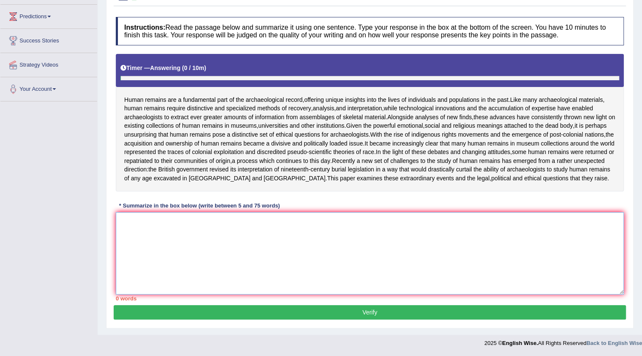
scroll to position [127, 0]
paste textarea "Human remins are a fundamental part of the archaeological record, offering uniq…"
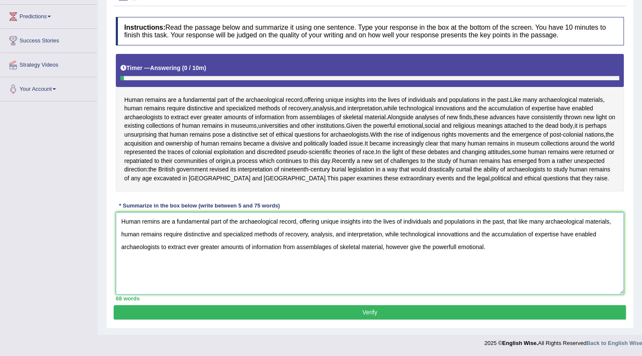
click at [157, 221] on textarea "Human remins are a fundamental part of the archaeological record, offering uniq…" at bounding box center [370, 253] width 508 height 82
click at [162, 216] on textarea "Human remins are a fundamental part of the archaeological record, offering uniq…" at bounding box center [370, 253] width 508 height 82
click at [454, 235] on textarea "Human remains are a fundamental part of the archaeological record, offering uni…" at bounding box center [370, 253] width 508 height 82
click at [458, 244] on textarea "Human remains are a fundamental part of the archaeological record, offering uni…" at bounding box center [370, 253] width 508 height 82
click at [488, 247] on textarea "Human remains are a fundamental part of the archaeological record, offering uni…" at bounding box center [370, 253] width 508 height 82
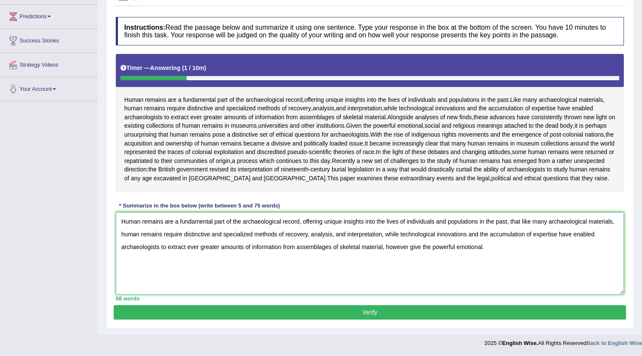
type textarea "Human remains are a fundamental part of the archaeological record, offering uni…"
click at [386, 316] on button "Verify" at bounding box center [370, 312] width 512 height 14
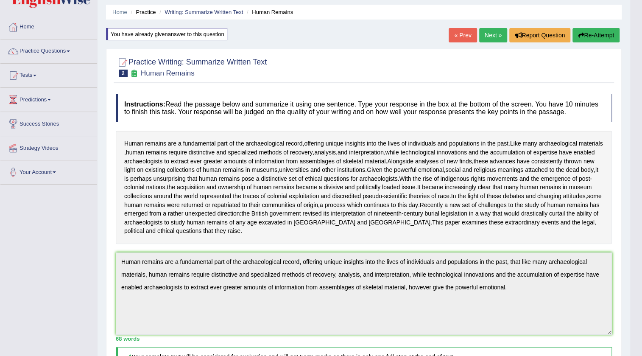
scroll to position [0, 0]
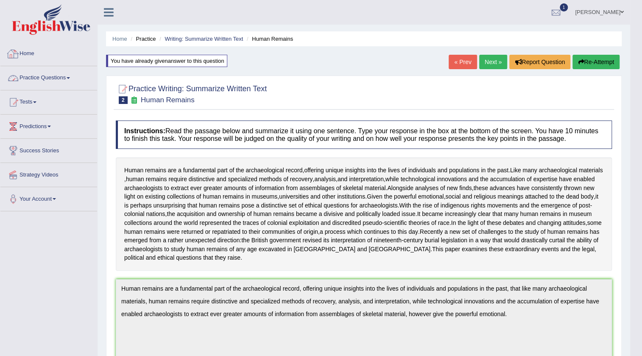
click at [54, 77] on link "Practice Questions" at bounding box center [48, 76] width 97 height 21
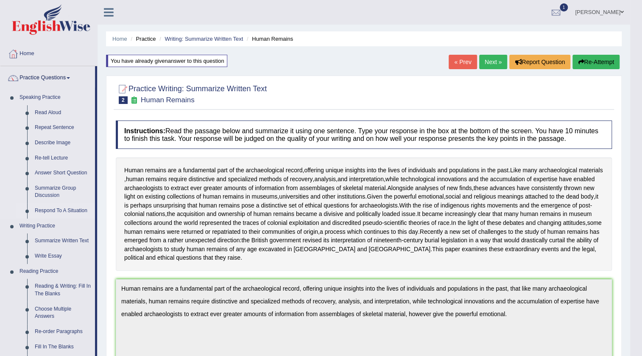
click at [68, 209] on link "Respond To A Situation" at bounding box center [63, 210] width 64 height 15
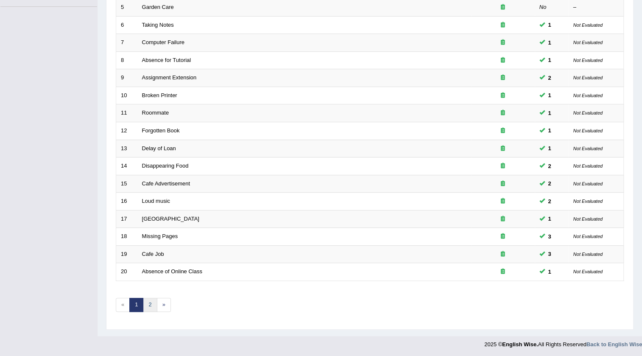
click at [147, 302] on link "2" at bounding box center [150, 304] width 14 height 14
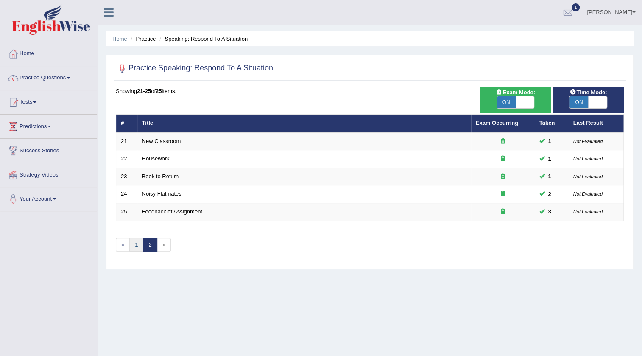
click at [131, 245] on link "1" at bounding box center [136, 245] width 14 height 14
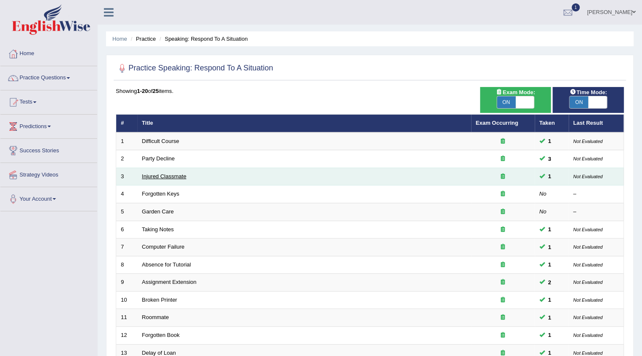
click at [158, 176] on link "Injured Classmate" at bounding box center [164, 176] width 44 height 6
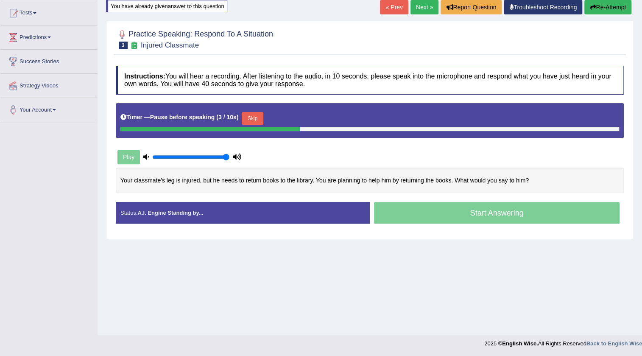
click at [254, 128] on div at bounding box center [209, 129] width 179 height 4
click at [252, 114] on button "Skip" at bounding box center [252, 118] width 21 height 13
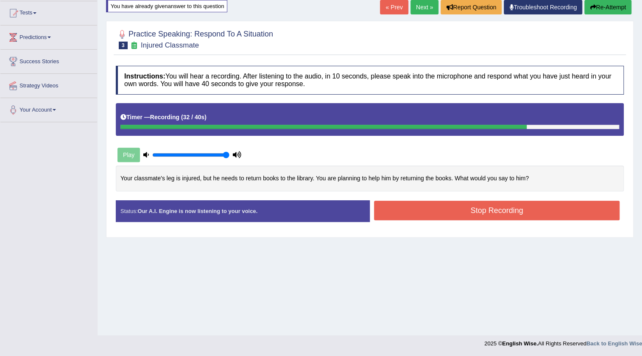
click at [444, 211] on button "Stop Recording" at bounding box center [496, 209] width 245 height 19
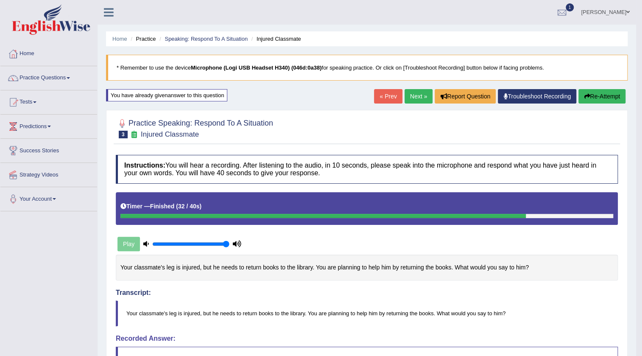
click at [418, 97] on link "Next »" at bounding box center [418, 96] width 28 height 14
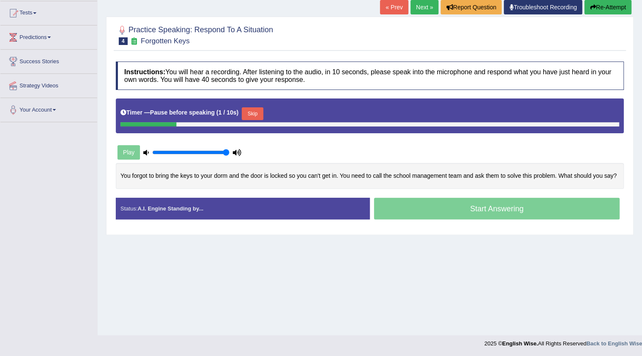
click at [254, 116] on button "Skip" at bounding box center [252, 113] width 21 height 13
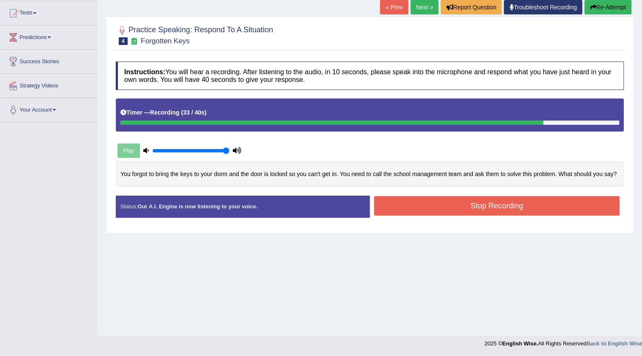
click at [450, 197] on button "Stop Recording" at bounding box center [496, 205] width 245 height 19
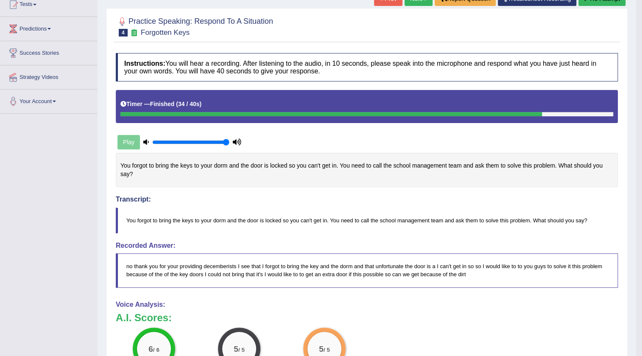
scroll to position [42, 0]
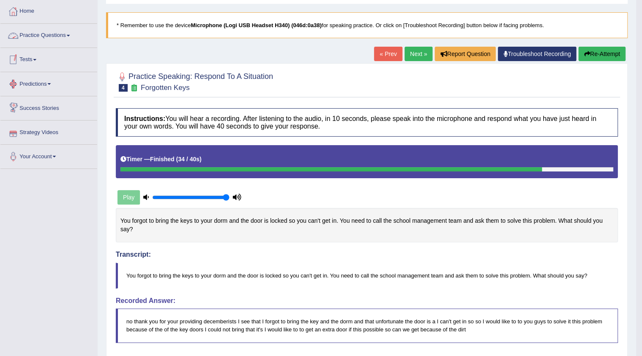
click at [46, 36] on link "Practice Questions" at bounding box center [48, 34] width 97 height 21
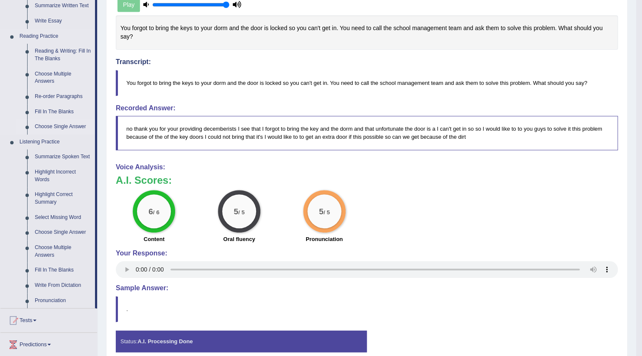
scroll to position [235, 0]
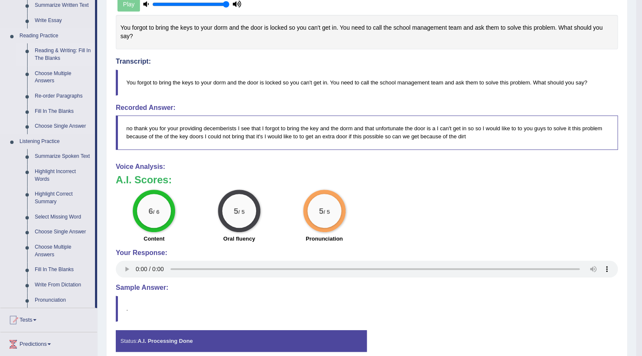
click at [46, 49] on link "Reading & Writing: Fill In The Blanks" at bounding box center [63, 54] width 64 height 22
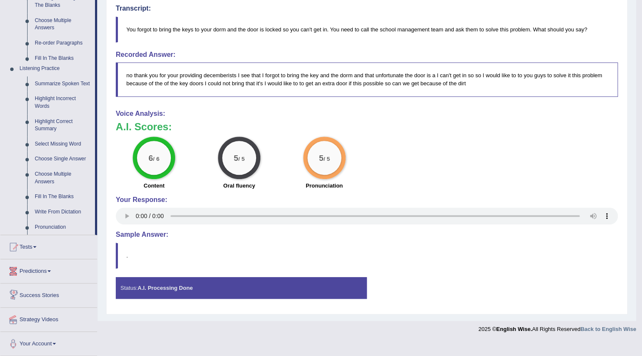
scroll to position [274, 0]
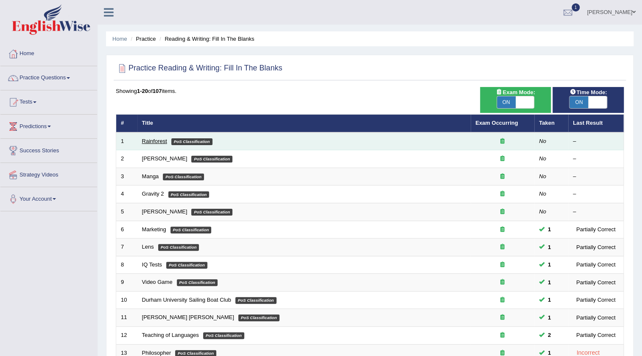
click at [158, 142] on link "Rainforest" at bounding box center [154, 141] width 25 height 6
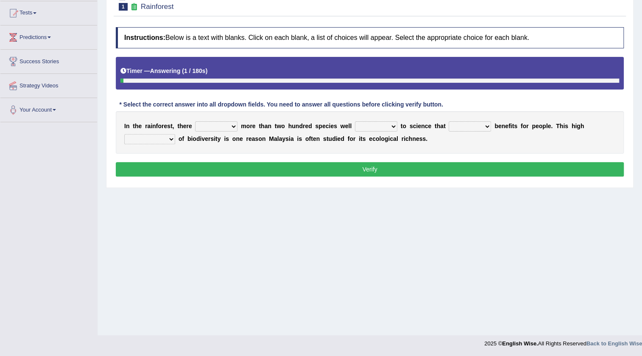
scroll to position [89, 0]
click at [237, 125] on b at bounding box center [238, 125] width 3 height 7
click at [225, 122] on select "have can be has is" at bounding box center [216, 126] width 42 height 10
click at [285, 143] on div "I n t h e r a i n f o r e s t , t h e r e have can be has is m o r e t h a n t …" at bounding box center [370, 132] width 508 height 42
click at [226, 127] on select "have can be has is" at bounding box center [216, 126] width 42 height 10
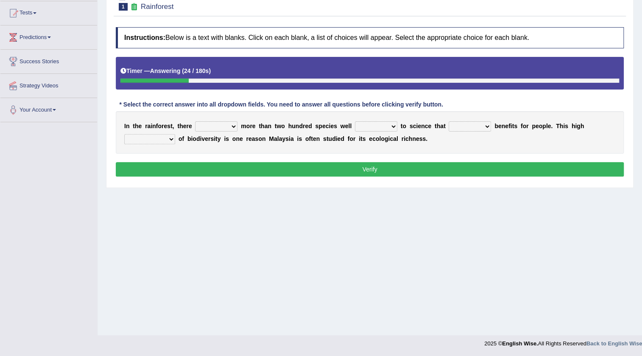
click at [311, 251] on div "Home Practice Reading & Writing: Fill In The Blanks Rainforest Next » Report Qu…" at bounding box center [369, 123] width 544 height 424
click at [228, 124] on select "have can be has is" at bounding box center [216, 126] width 42 height 10
select select "can be"
click at [195, 121] on select "have can be has is" at bounding box center [216, 126] width 42 height 10
click at [392, 125] on select "knowing known knew know" at bounding box center [376, 126] width 42 height 10
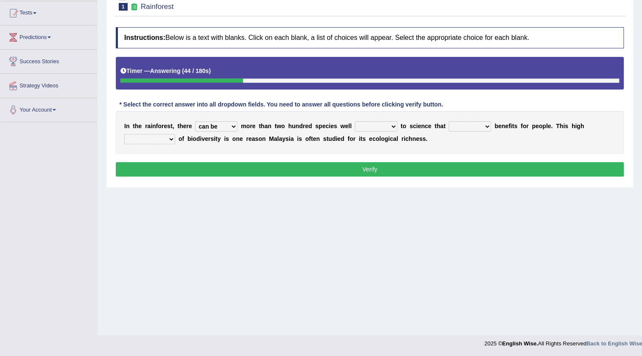
click at [433, 140] on div "I n t h e r a i n f o r e s t , t h e r e have can be has is m o r e t h a n t …" at bounding box center [370, 132] width 508 height 42
click at [396, 128] on select "knowing known knew know" at bounding box center [376, 126] width 42 height 10
select select "known"
click at [355, 121] on select "knowing known knew know" at bounding box center [376, 126] width 42 height 10
click at [507, 128] on b "e" at bounding box center [506, 125] width 3 height 7
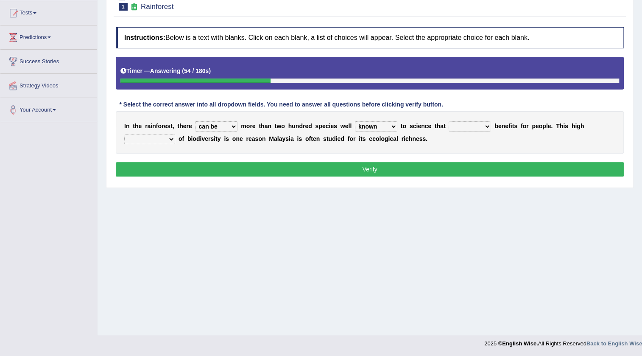
click at [480, 124] on select "contain contained containing contains" at bounding box center [469, 126] width 42 height 10
click at [517, 129] on div "I n t h e r a i n f o r e s t , t h e r e have can be has is m o r e t h a n t …" at bounding box center [370, 132] width 508 height 42
click at [469, 128] on select "contain contained containing contains" at bounding box center [469, 126] width 42 height 10
click at [448, 121] on select "contain contained containing contains" at bounding box center [469, 126] width 42 height 10
click at [483, 124] on select "contain contained containing contains" at bounding box center [469, 126] width 42 height 10
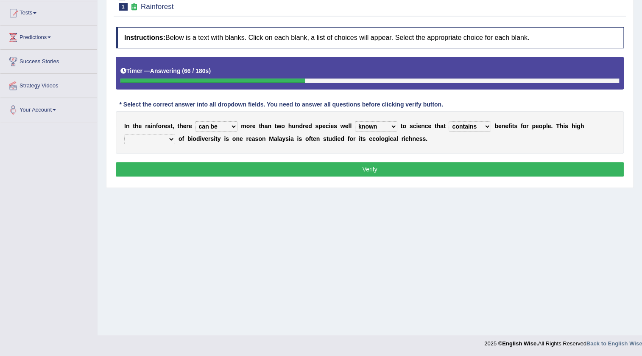
click at [448, 121] on select "contain contained containing contains" at bounding box center [469, 126] width 42 height 10
click at [480, 124] on select "contain contained containing contains" at bounding box center [469, 126] width 42 height 10
select select "contain"
click at [448, 121] on select "contain contained containing contains" at bounding box center [469, 126] width 42 height 10
click at [177, 139] on b at bounding box center [176, 138] width 3 height 7
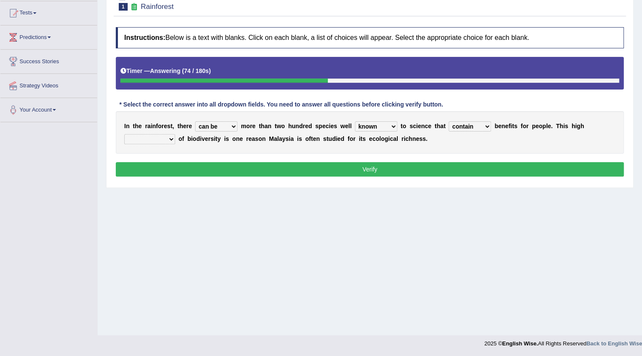
click at [169, 136] on select "condensation conjunction continuity complexity" at bounding box center [149, 139] width 51 height 10
select select "condensation"
click at [124, 134] on select "condensation conjunction continuity complexity" at bounding box center [149, 139] width 51 height 10
click at [437, 167] on button "Verify" at bounding box center [370, 169] width 508 height 14
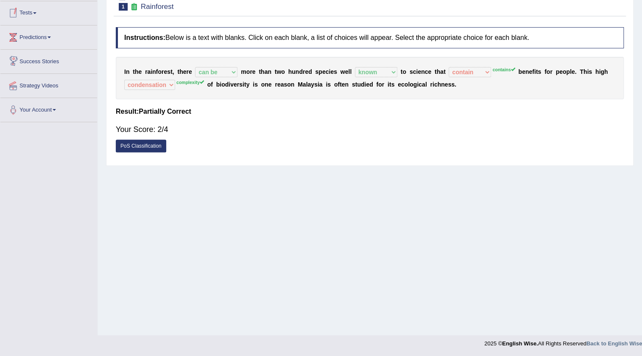
scroll to position [0, 0]
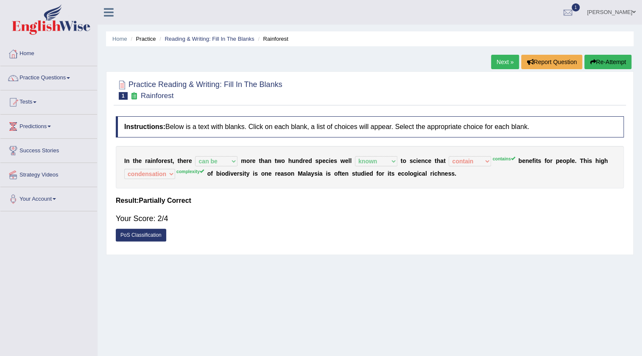
click at [498, 58] on link "Next »" at bounding box center [505, 62] width 28 height 14
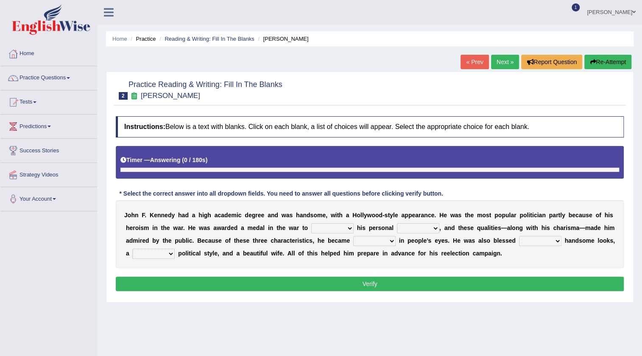
scroll to position [89, 0]
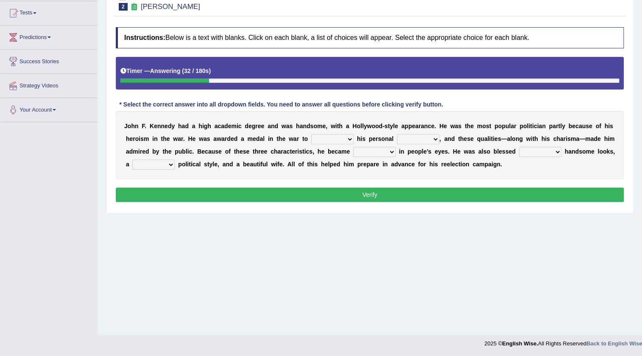
click at [350, 139] on select "prove show evidence upthrow" at bounding box center [332, 139] width 42 height 10
select select "show"
click at [311, 134] on select "prove show evidence upthrow" at bounding box center [332, 139] width 42 height 10
click at [426, 135] on select "passion courage charm liking" at bounding box center [418, 139] width 42 height 10
select select "passion"
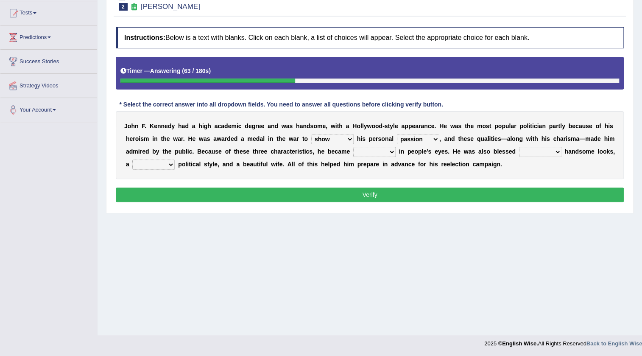
click at [397, 134] on select "passion courage charm liking" at bounding box center [418, 139] width 42 height 10
click at [388, 150] on select "iconic ironic identical impotent" at bounding box center [374, 152] width 42 height 10
click at [353, 147] on select "iconic ironic identical impotent" at bounding box center [374, 152] width 42 height 10
click at [381, 148] on select "iconic ironic identical impotent" at bounding box center [374, 152] width 42 height 10
click at [353, 147] on select "iconic ironic identical impotent" at bounding box center [374, 152] width 42 height 10
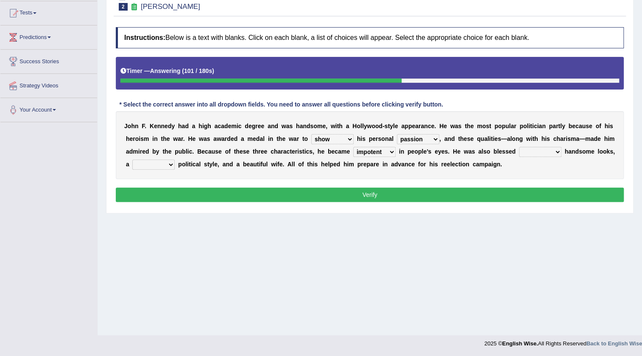
click at [389, 153] on select "iconic ironic identical impotent" at bounding box center [374, 152] width 42 height 10
click at [353, 147] on select "iconic ironic identical impotent" at bounding box center [374, 152] width 42 height 10
click at [393, 152] on select "iconic ironic identical impotent" at bounding box center [374, 152] width 42 height 10
select select "iconic"
click at [353, 147] on select "iconic ironic identical impotent" at bounding box center [374, 152] width 42 height 10
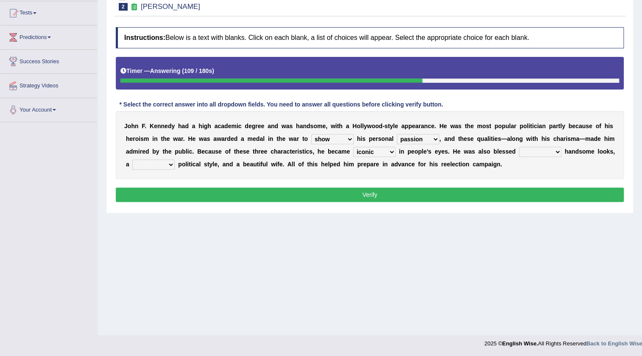
click at [543, 148] on select "with in upon to" at bounding box center [540, 152] width 42 height 10
click at [603, 148] on b "o" at bounding box center [605, 151] width 4 height 7
click at [545, 147] on select "with in upon to" at bounding box center [540, 152] width 42 height 10
select select "upon"
click at [519, 147] on select "with in upon to" at bounding box center [540, 152] width 42 height 10
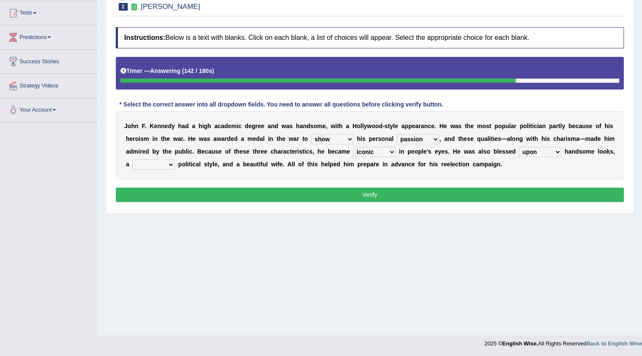
click at [162, 166] on select "mending mends mended mend" at bounding box center [153, 164] width 42 height 10
select select "mending"
click at [132, 159] on select "mending mends mended mend" at bounding box center [153, 164] width 42 height 10
click at [374, 187] on button "Verify" at bounding box center [370, 194] width 508 height 14
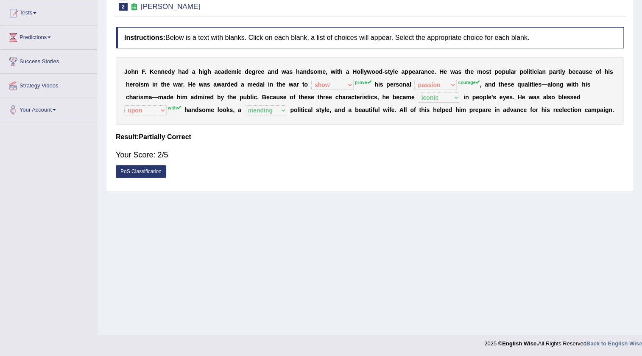
scroll to position [0, 0]
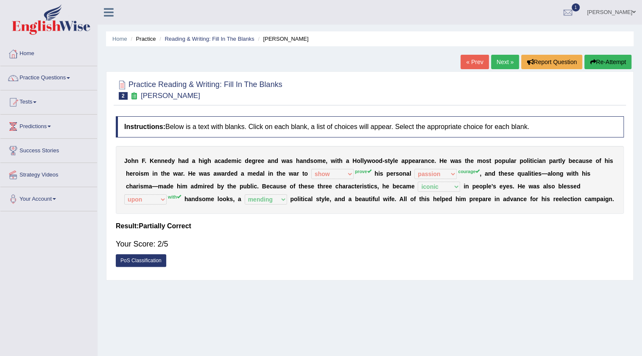
click at [495, 62] on link "Next »" at bounding box center [505, 62] width 28 height 14
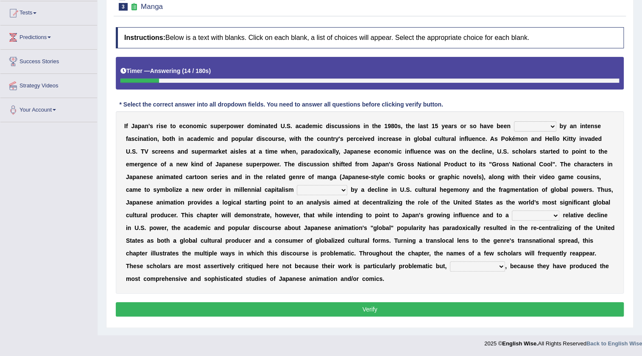
click at [551, 125] on select "marked dedicated made inspired" at bounding box center [535, 126] width 42 height 10
select select "dedicated"
click at [514, 121] on select "marked dedicated made inspired" at bounding box center [535, 126] width 42 height 10
click at [339, 190] on select "pocessed characterized opposed tangled" at bounding box center [322, 190] width 50 height 10
click at [364, 197] on div "I f J a p a n ' s r i s e t o e c o n o m i c s u p e r p o w e r d o m i n a t…" at bounding box center [370, 202] width 508 height 182
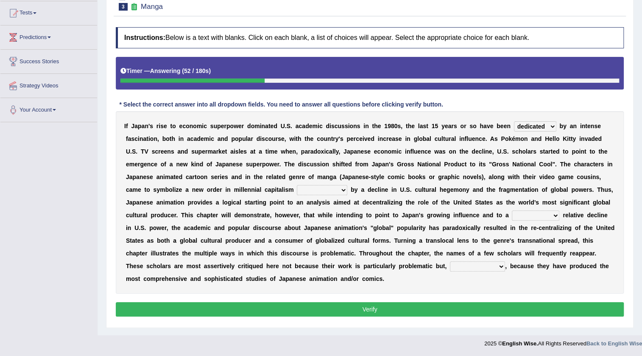
click at [353, 190] on b "b" at bounding box center [352, 189] width 4 height 7
click at [344, 188] on select "pocessed characterized opposed tangled" at bounding box center [322, 190] width 50 height 10
select select "characterized"
click at [297, 185] on select "pocessed characterized opposed tangled" at bounding box center [322, 190] width 50 height 10
click at [547, 213] on select "concomitant discrete proportional legitimate" at bounding box center [534, 215] width 47 height 10
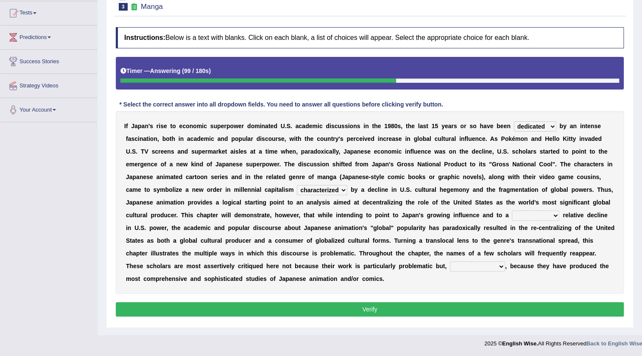
select select "concomitant"
click at [511, 210] on select "concomitant discrete proportional legitimate" at bounding box center [534, 215] width 47 height 10
click at [499, 266] on select "however on the contrary in addition on the whole" at bounding box center [477, 266] width 55 height 10
click at [556, 272] on div "I f J a p a n ' s r i s e t o e c o n o m i c s u p e r p o w e r d o m i n a t…" at bounding box center [370, 202] width 508 height 182
click at [492, 267] on select "however on the contrary in addition on the whole" at bounding box center [477, 266] width 55 height 10
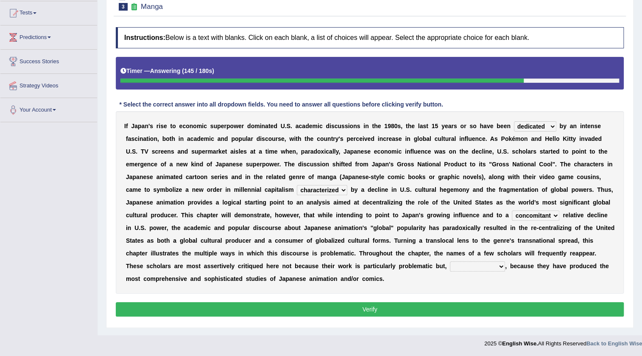
select select "on the contrary"
click at [450, 261] on select "however on the contrary in addition on the whole" at bounding box center [477, 266] width 55 height 10
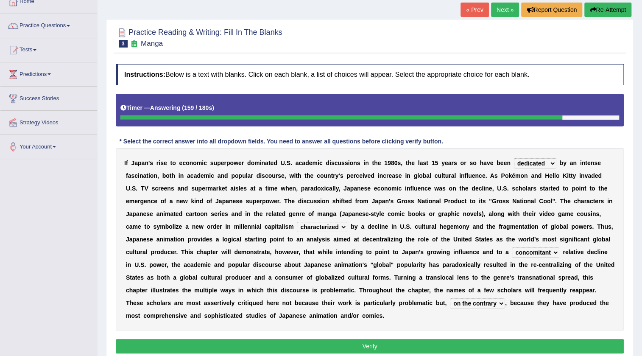
scroll to position [89, 0]
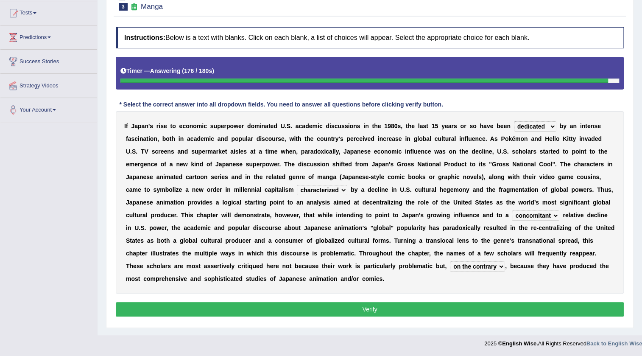
click at [347, 309] on button "Verify" at bounding box center [370, 309] width 508 height 14
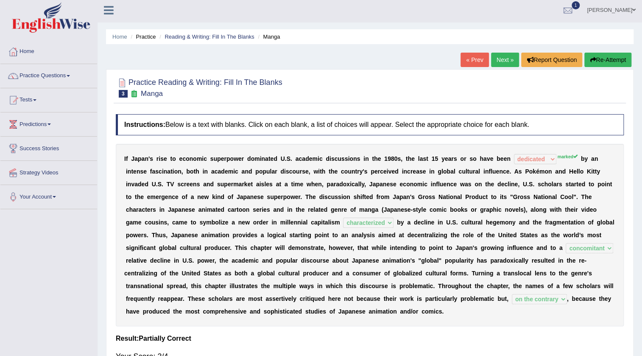
scroll to position [0, 0]
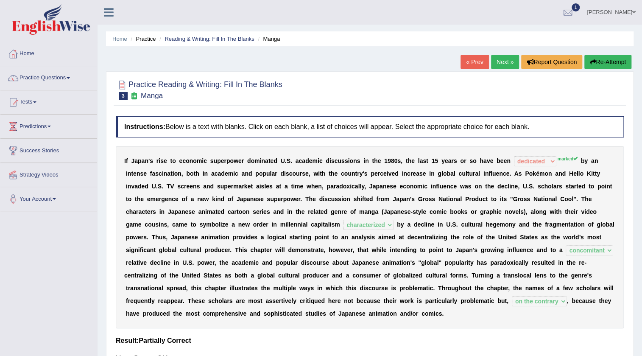
click at [501, 64] on link "Next »" at bounding box center [505, 62] width 28 height 14
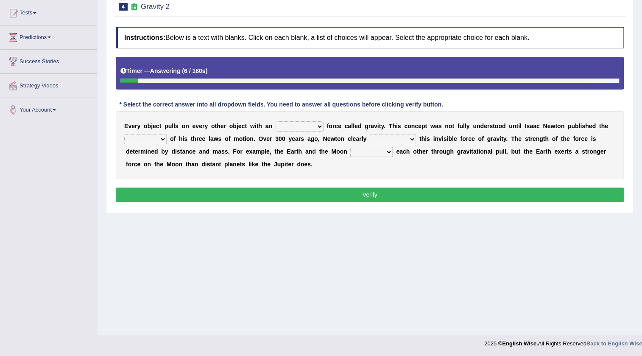
click at [311, 125] on select "invisible unknown unbelievable inconsistent" at bounding box center [299, 126] width 48 height 10
click at [275, 121] on select "invisible unknown unbelievable inconsistent" at bounding box center [299, 126] width 48 height 10
click at [319, 125] on select "invisible unknown unbelievable inconsistent" at bounding box center [299, 126] width 48 height 10
select select "unknown"
click at [275, 121] on select "invisible unknown unbelievable inconsistent" at bounding box center [299, 126] width 48 height 10
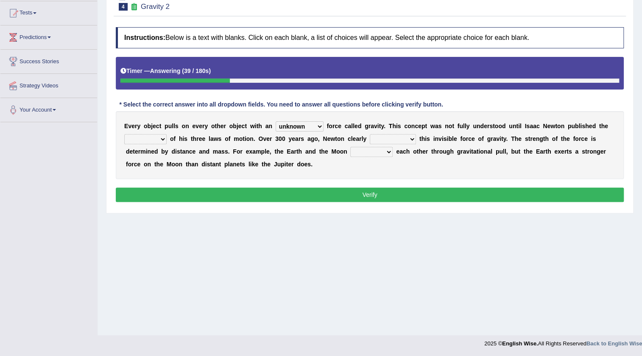
click at [162, 137] on select "concept theory method argument" at bounding box center [145, 139] width 42 height 10
select select "concept"
click at [124, 134] on select "concept theory method argument" at bounding box center [145, 139] width 42 height 10
click at [148, 136] on select "concept theory method argument" at bounding box center [145, 139] width 42 height 10
click at [242, 132] on div "E v e r y o b j e c t p u l l s o n e v e r y o t h e r o b j e c t w i t h a n…" at bounding box center [370, 145] width 508 height 68
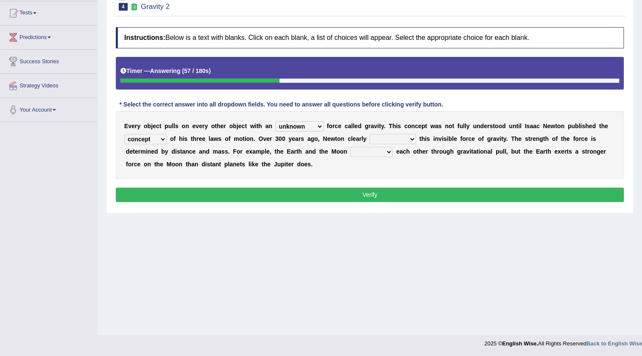
click at [414, 136] on select "explained undermined overturned realized" at bounding box center [393, 139] width 46 height 10
click at [423, 148] on b "e" at bounding box center [423, 151] width 3 height 7
click at [406, 142] on select "explained undermined overturned realized" at bounding box center [393, 139] width 46 height 10
select select "explained"
click at [370, 134] on select "explained undermined overturned realized" at bounding box center [393, 139] width 46 height 10
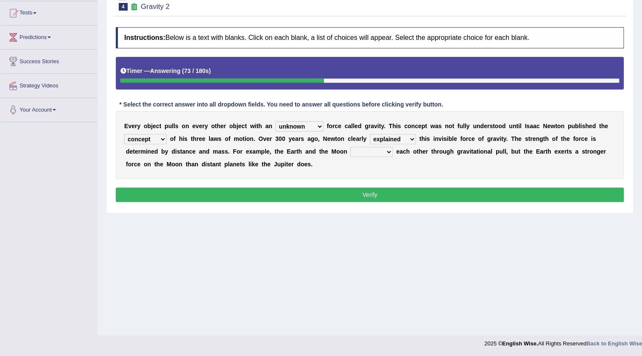
click at [409, 136] on select "explained undermined overturned realized" at bounding box center [393, 139] width 46 height 10
click at [545, 137] on b "h" at bounding box center [547, 138] width 4 height 7
click at [371, 150] on select "affect spin evade span" at bounding box center [371, 152] width 42 height 10
click at [412, 173] on div "E v e r y o b j e c t p u l l s o n e v e r y o t h e r o b j e c t w i t h a n…" at bounding box center [370, 145] width 508 height 68
click at [360, 145] on div "E v e r y o b j e c t p u l l s o n e v e r y o t h e r o b j e c t w i t h a n…" at bounding box center [370, 145] width 508 height 68
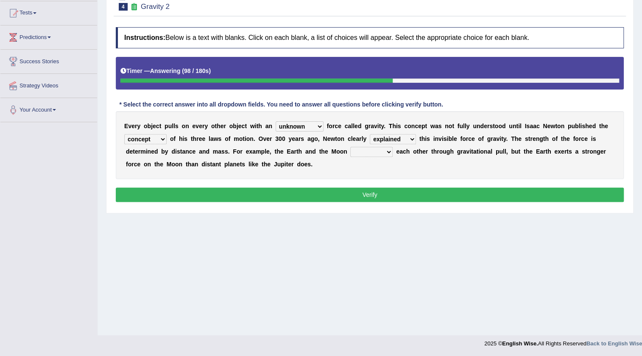
click at [398, 150] on b "e" at bounding box center [397, 151] width 3 height 7
click at [383, 150] on select "affect spin evade span" at bounding box center [371, 152] width 42 height 10
click at [350, 147] on select "affect spin evade span" at bounding box center [371, 152] width 42 height 10
click at [389, 153] on select "affect spin evade span" at bounding box center [371, 152] width 42 height 10
click at [350, 147] on select "affect spin evade span" at bounding box center [371, 152] width 42 height 10
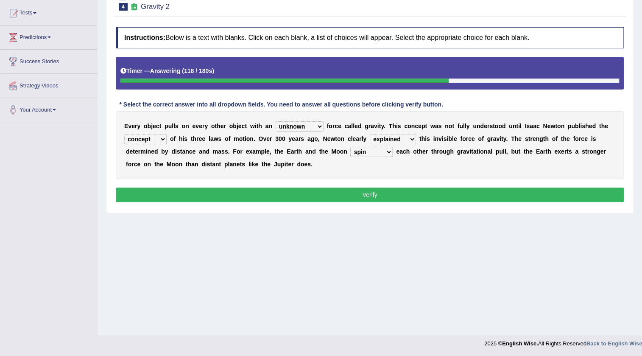
click at [400, 152] on b "a" at bounding box center [400, 151] width 3 height 7
click at [388, 152] on select "affect spin evade span" at bounding box center [371, 152] width 42 height 10
select select "affect"
click at [350, 147] on select "affect spin evade span" at bounding box center [371, 152] width 42 height 10
click at [398, 189] on button "Verify" at bounding box center [370, 194] width 508 height 14
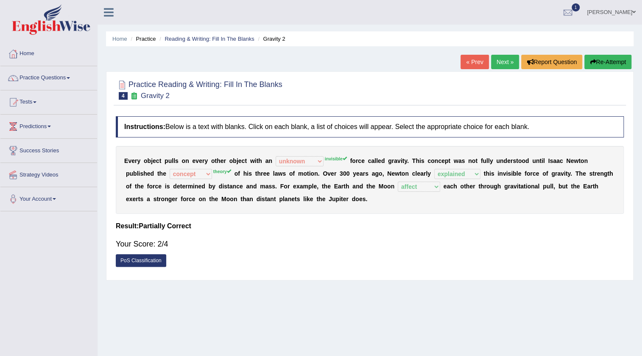
click at [507, 61] on link "Next »" at bounding box center [505, 62] width 28 height 14
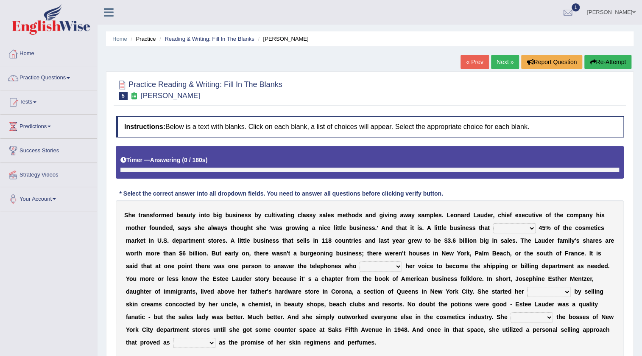
click at [464, 59] on link "« Prev" at bounding box center [474, 62] width 28 height 14
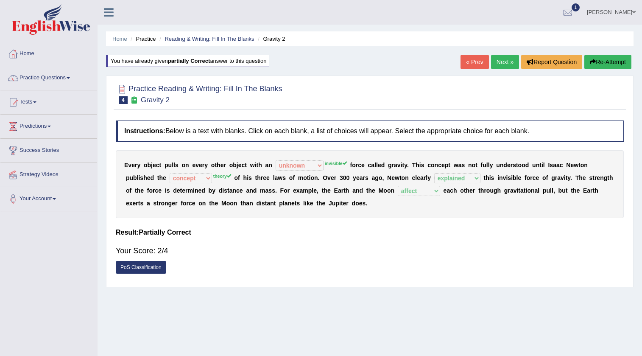
select select "unknown"
select select "concept"
select select "explained"
select select "affect"
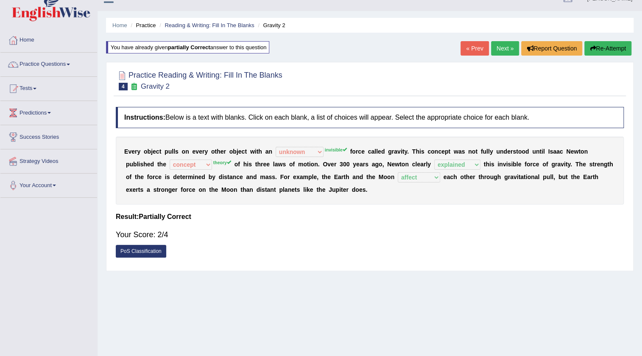
scroll to position [12, 0]
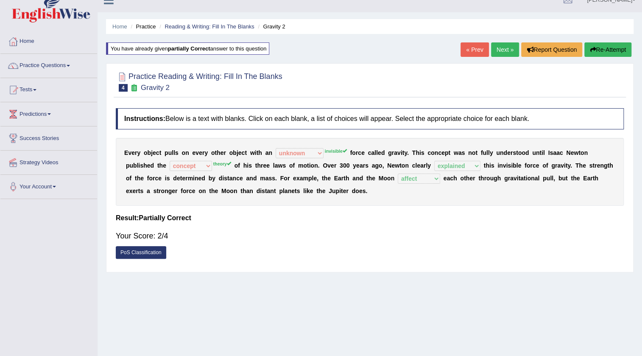
click at [498, 50] on link "Next »" at bounding box center [505, 49] width 28 height 14
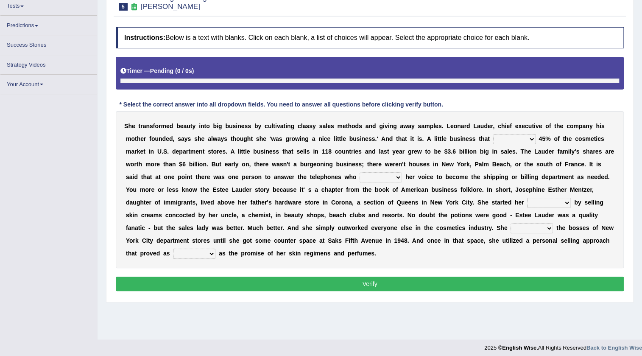
scroll to position [89, 0]
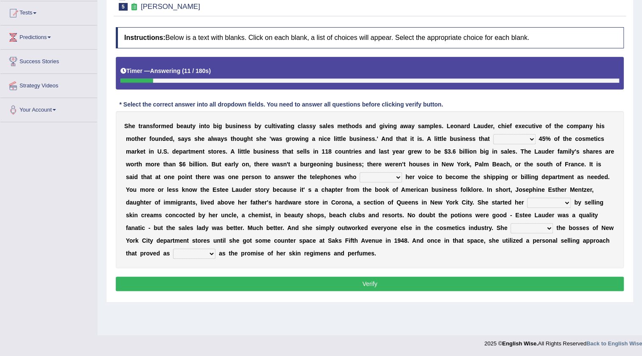
click at [525, 134] on select "has controls makes maintains" at bounding box center [514, 139] width 42 height 10
click at [424, 190] on div "S h e t r a n s f o r m e d b e a u t y i n t o b i g b u s i n e s s b y c u l…" at bounding box center [370, 189] width 508 height 157
click at [526, 136] on select "has controls makes maintains" at bounding box center [514, 139] width 42 height 10
click at [493, 134] on select "has controls makes maintains" at bounding box center [514, 139] width 42 height 10
click at [529, 136] on select "has controls makes maintains" at bounding box center [514, 139] width 42 height 10
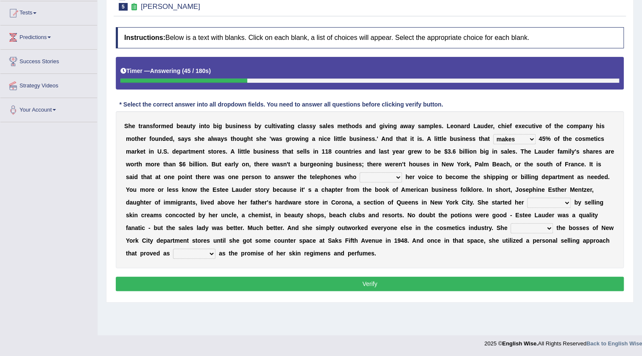
click at [493, 134] on select "has controls makes maintains" at bounding box center [514, 139] width 42 height 10
click at [535, 140] on b at bounding box center [536, 138] width 3 height 7
click at [532, 138] on select "has controls makes maintains" at bounding box center [514, 139] width 42 height 10
click at [493, 134] on select "has controls makes maintains" at bounding box center [514, 139] width 42 height 10
click at [529, 143] on select "has controls makes maintains" at bounding box center [514, 139] width 42 height 10
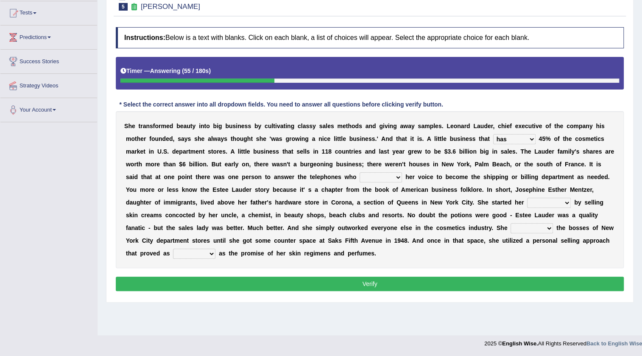
select select "makes"
click at [493, 134] on select "has controls makes maintains" at bounding box center [514, 139] width 42 height 10
click at [388, 177] on select "switched changed raised used" at bounding box center [380, 177] width 42 height 10
click at [359, 172] on select "switched changed raised used" at bounding box center [380, 177] width 42 height 10
click at [386, 170] on div "S h e t r a n s f o r m e d b e a u t y i n t o b i g b u s i n e s s b y c u l…" at bounding box center [370, 189] width 508 height 157
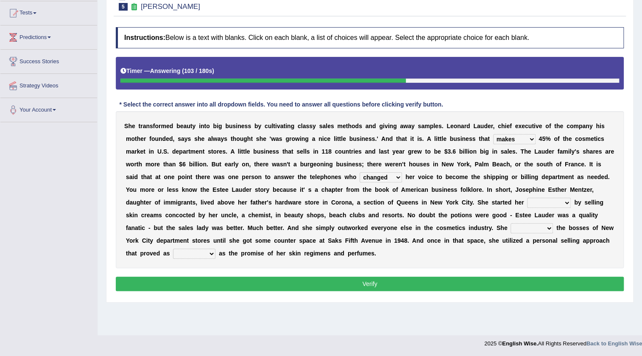
click at [390, 177] on select "switched changed raised used" at bounding box center [380, 177] width 42 height 10
select select "switched"
click at [359, 172] on select "switched changed raised used" at bounding box center [380, 177] width 42 height 10
click at [559, 206] on select "job institute companion enterprise" at bounding box center [549, 202] width 44 height 10
select select "job"
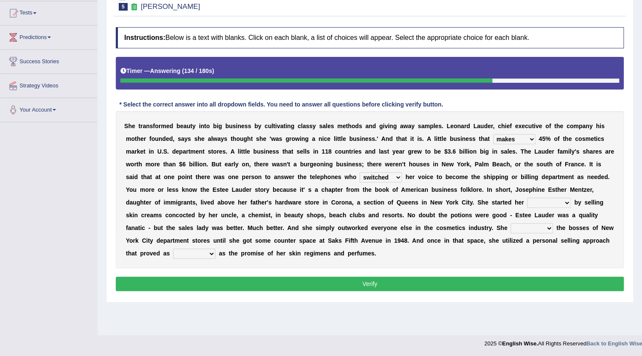
click at [527, 197] on select "job institute companion enterprise" at bounding box center [549, 202] width 44 height 10
click at [548, 228] on select "stated bridged stalked heaved" at bounding box center [531, 228] width 42 height 10
click at [576, 229] on b "s" at bounding box center [576, 227] width 3 height 7
click at [545, 231] on select "stated bridged stalked heaved" at bounding box center [531, 228] width 42 height 10
select select "stated"
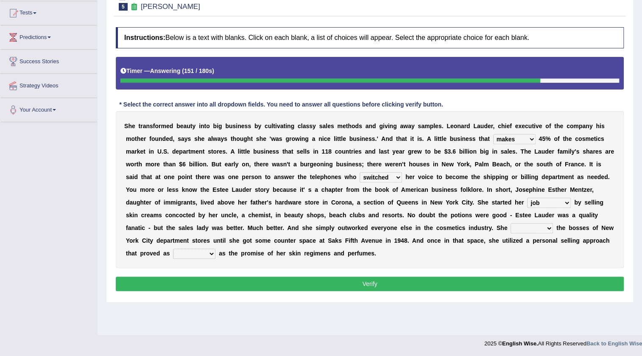
click at [510, 223] on select "stated bridged stalked heaved" at bounding box center [531, 228] width 42 height 10
click at [544, 229] on select "stated bridged stalked heaved" at bounding box center [531, 228] width 42 height 10
click at [510, 223] on select "stated bridged stalked heaved" at bounding box center [531, 228] width 42 height 10
click at [207, 252] on select "potent ruthless potential expensive" at bounding box center [194, 253] width 42 height 10
click at [252, 284] on button "Verify" at bounding box center [370, 283] width 508 height 14
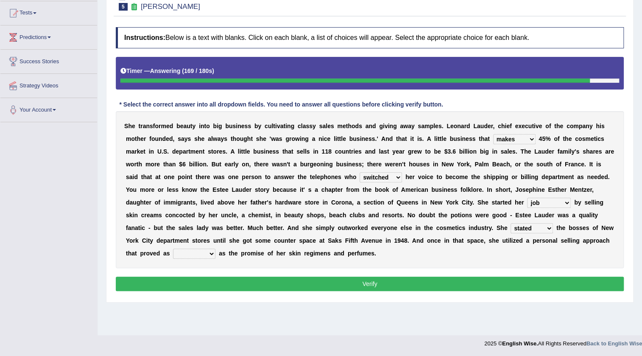
click at [200, 254] on select "potent ruthless potential expensive" at bounding box center [194, 253] width 42 height 10
select select "expensive"
click at [173, 248] on select "potent ruthless potential expensive" at bounding box center [194, 253] width 42 height 10
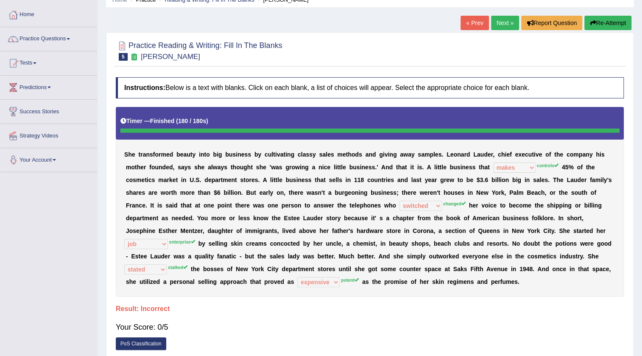
scroll to position [0, 0]
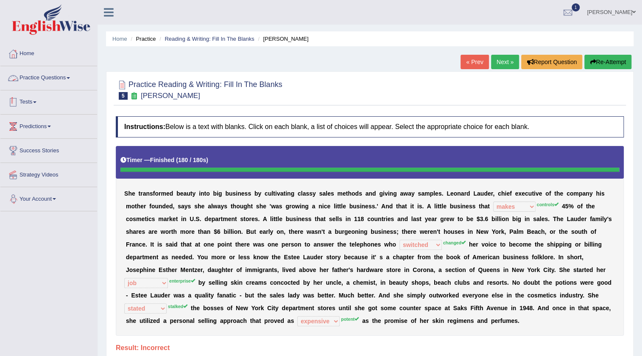
click at [57, 75] on link "Practice Questions" at bounding box center [48, 76] width 97 height 21
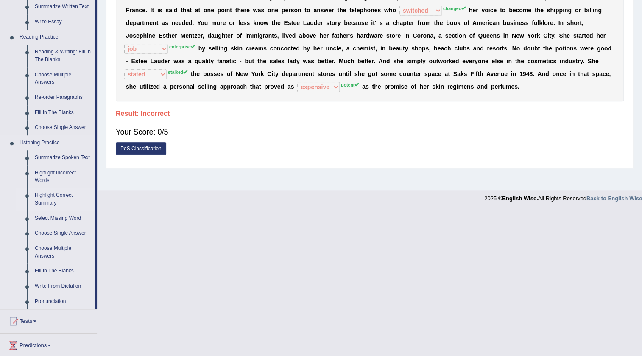
scroll to position [231, 0]
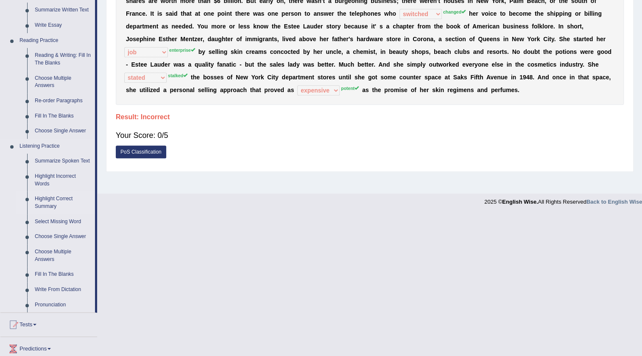
click at [59, 117] on link "Fill In The Blanks" at bounding box center [63, 115] width 64 height 15
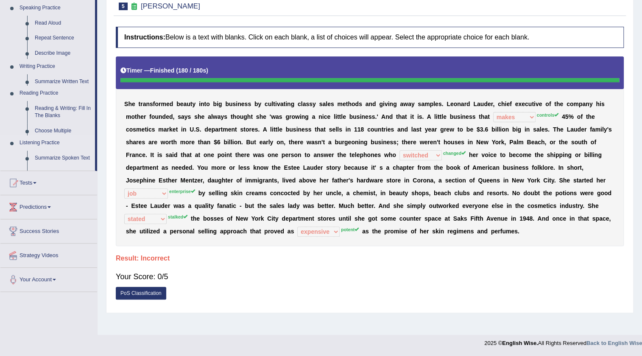
scroll to position [89, 0]
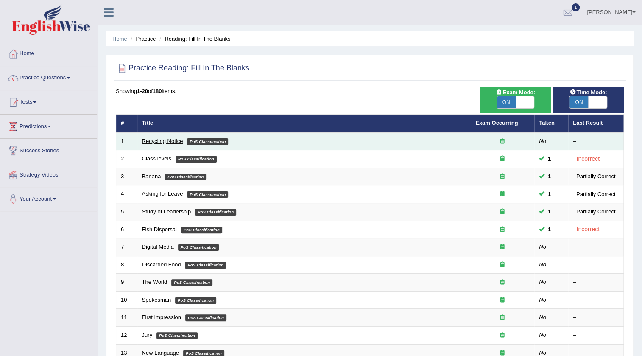
click at [165, 139] on link "Recycling Notice" at bounding box center [162, 141] width 41 height 6
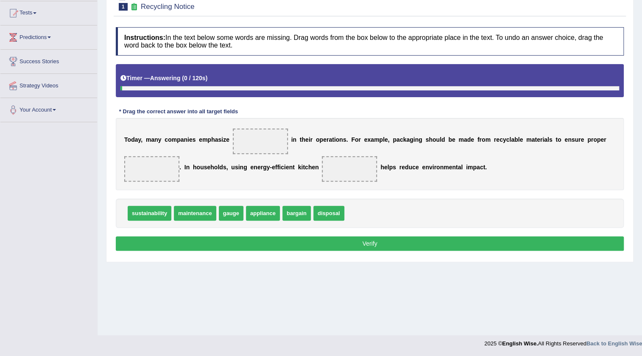
scroll to position [89, 0]
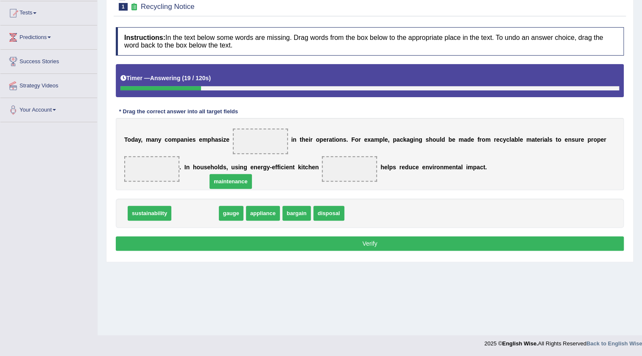
drag, startPoint x: 199, startPoint y: 214, endPoint x: 263, endPoint y: 157, distance: 85.8
click at [238, 180] on span "maintenance" at bounding box center [230, 181] width 42 height 15
drag, startPoint x: 189, startPoint y: 214, endPoint x: 258, endPoint y: 142, distance: 99.2
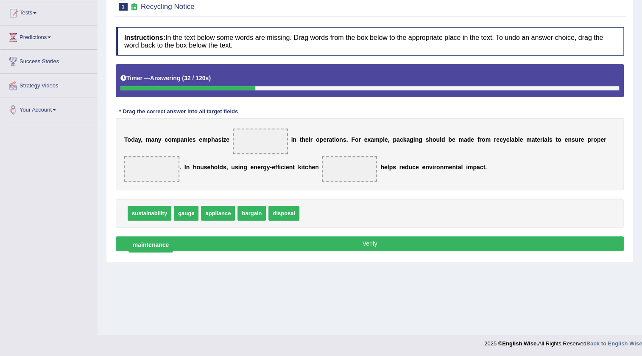
drag, startPoint x: 244, startPoint y: 150, endPoint x: 131, endPoint y: 248, distance: 149.3
click at [131, 248] on span "maintenance" at bounding box center [150, 244] width 45 height 15
drag, startPoint x: 135, startPoint y: 213, endPoint x: 257, endPoint y: 143, distance: 140.7
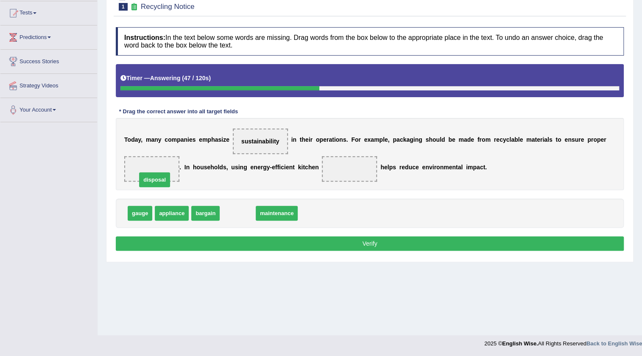
drag, startPoint x: 240, startPoint y: 214, endPoint x: 154, endPoint y: 177, distance: 93.5
drag, startPoint x: 255, startPoint y: 208, endPoint x: 166, endPoint y: 169, distance: 97.7
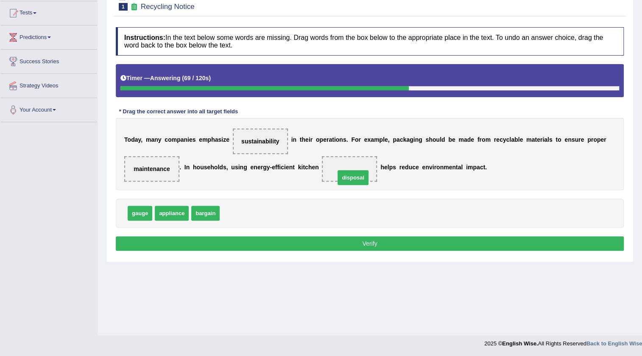
drag, startPoint x: 242, startPoint y: 207, endPoint x: 357, endPoint y: 172, distance: 120.6
click at [305, 242] on button "Verify" at bounding box center [370, 243] width 508 height 14
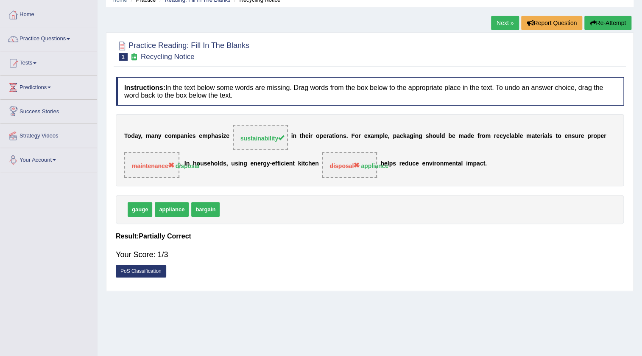
scroll to position [0, 0]
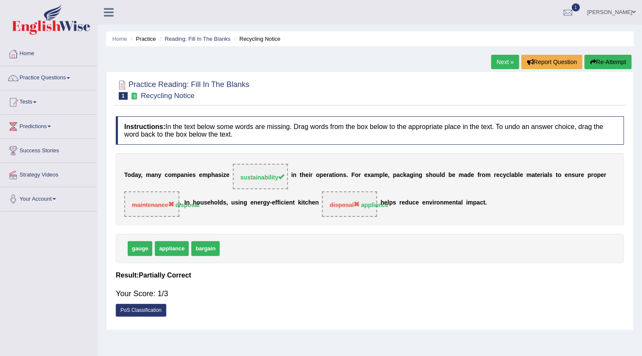
click at [500, 69] on div "Next » Report Question Re-Attempt" at bounding box center [562, 63] width 142 height 17
click at [502, 66] on link "Next »" at bounding box center [505, 62] width 28 height 14
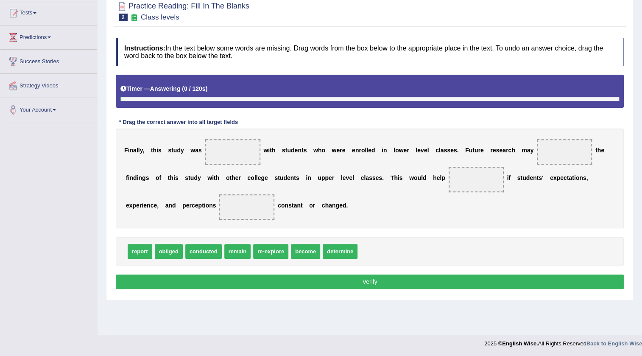
scroll to position [89, 0]
drag, startPoint x: 345, startPoint y: 256, endPoint x: 353, endPoint y: 257, distance: 7.7
drag, startPoint x: 349, startPoint y: 249, endPoint x: 240, endPoint y: 154, distance: 144.5
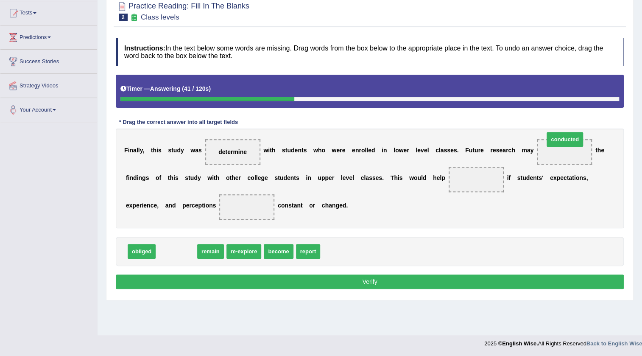
drag, startPoint x: 180, startPoint y: 251, endPoint x: 568, endPoint y: 139, distance: 404.0
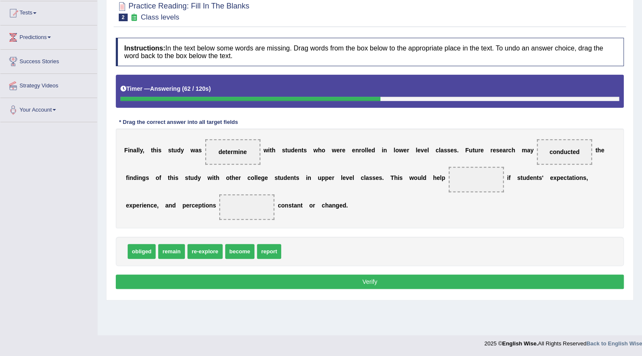
click at [198, 253] on span "re-explore" at bounding box center [204, 251] width 35 height 15
drag, startPoint x: 206, startPoint y: 251, endPoint x: 469, endPoint y: 179, distance: 272.4
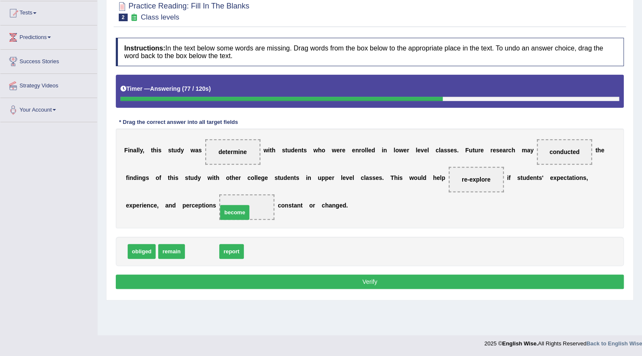
drag, startPoint x: 211, startPoint y: 251, endPoint x: 244, endPoint y: 212, distance: 50.8
drag, startPoint x: 231, startPoint y: 155, endPoint x: 225, endPoint y: 229, distance: 74.4
click at [225, 229] on div "Instructions: In the text below some words are missing. Drag words from the box…" at bounding box center [370, 164] width 512 height 262
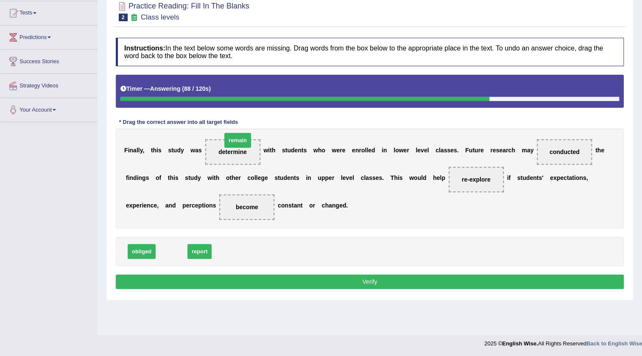
drag, startPoint x: 167, startPoint y: 248, endPoint x: 227, endPoint y: 145, distance: 120.2
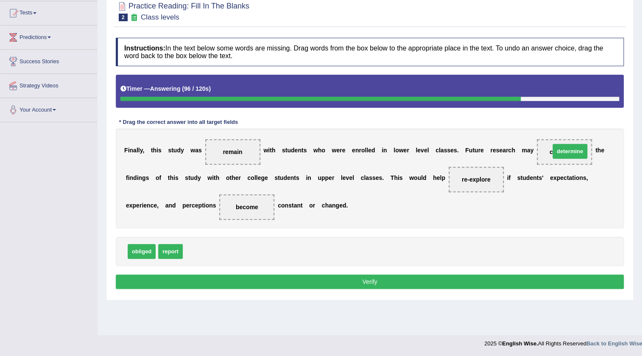
drag, startPoint x: 202, startPoint y: 255, endPoint x: 566, endPoint y: 155, distance: 377.5
click at [375, 282] on button "Verify" at bounding box center [370, 281] width 508 height 14
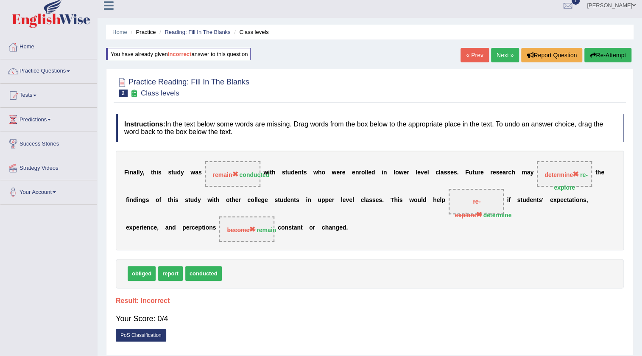
scroll to position [0, 0]
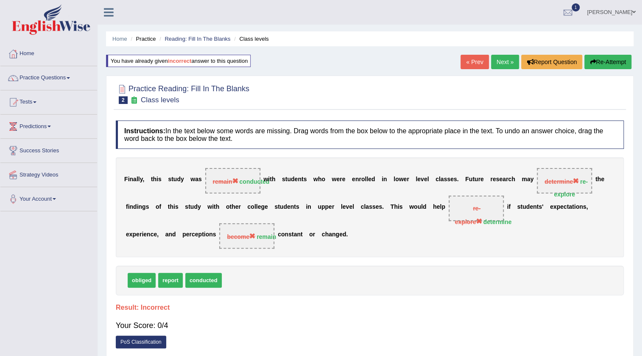
click at [503, 58] on link "Next »" at bounding box center [505, 62] width 28 height 14
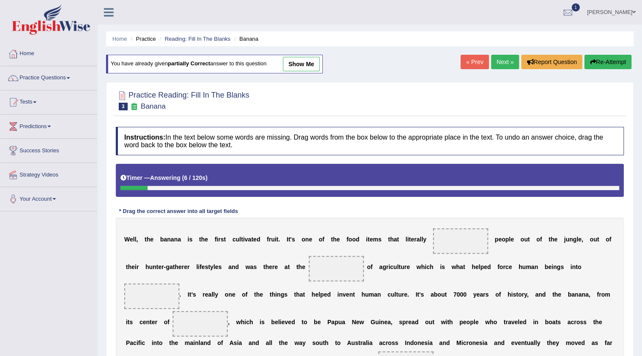
click at [501, 62] on link "Next »" at bounding box center [505, 62] width 28 height 14
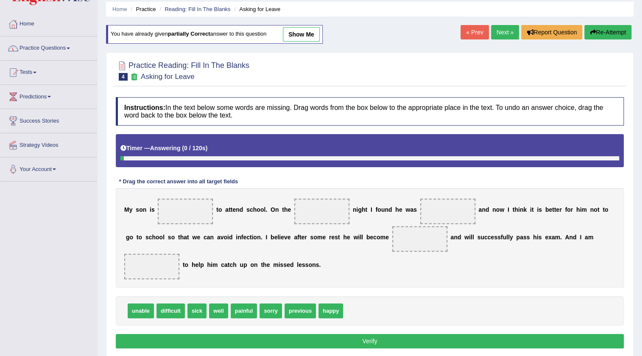
scroll to position [38, 0]
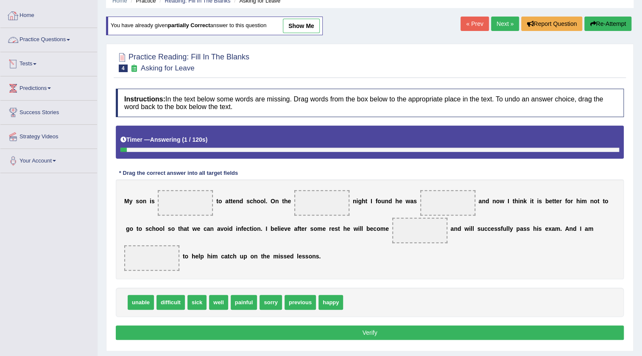
click at [35, 14] on link "Home" at bounding box center [48, 14] width 97 height 21
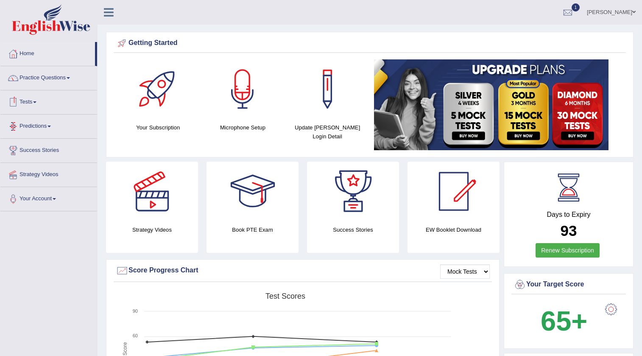
click at [66, 79] on link "Practice Questions" at bounding box center [48, 76] width 97 height 21
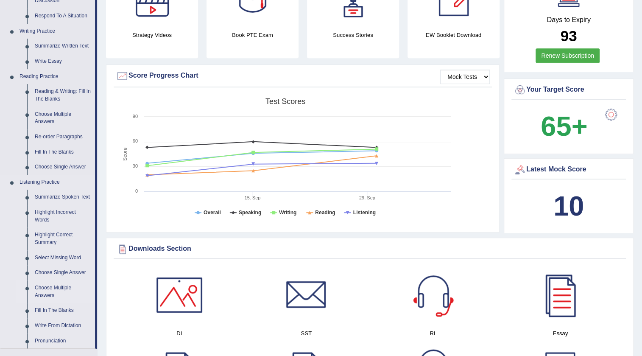
scroll to position [192, 0]
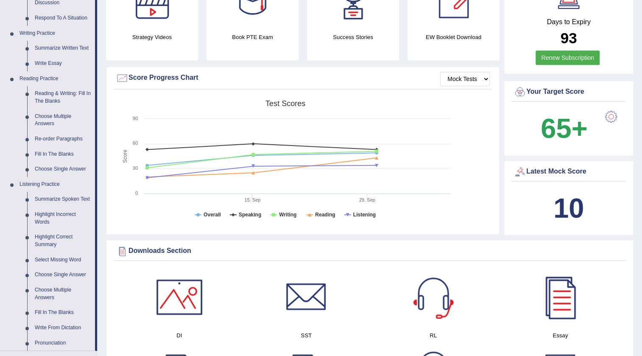
click at [51, 151] on link "Fill In The Blanks" at bounding box center [63, 154] width 64 height 15
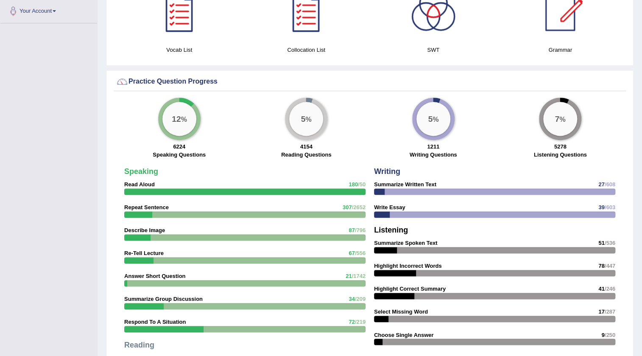
scroll to position [570, 0]
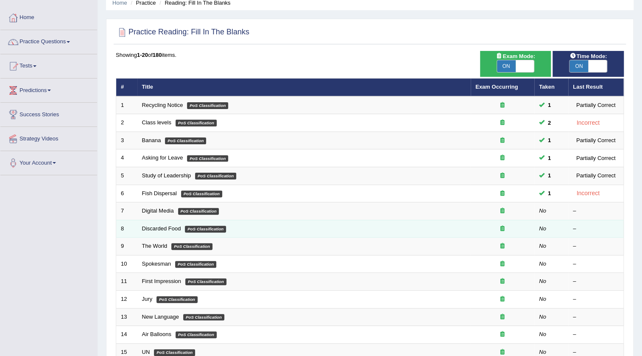
scroll to position [38, 0]
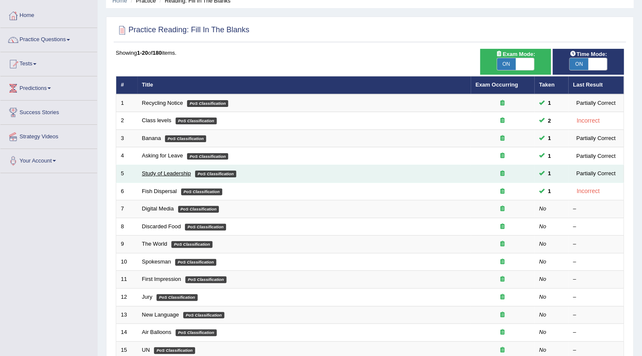
click at [162, 170] on link "Study of Leadership" at bounding box center [166, 173] width 49 height 6
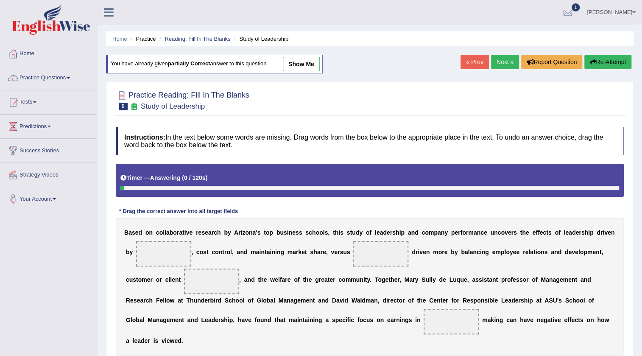
click at [502, 63] on link "Next »" at bounding box center [505, 62] width 28 height 14
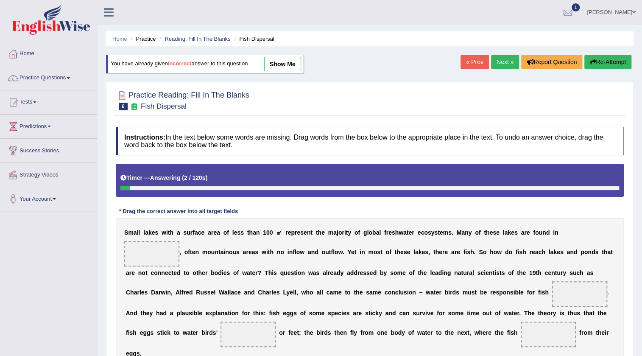
click at [502, 59] on link "Next »" at bounding box center [505, 62] width 28 height 14
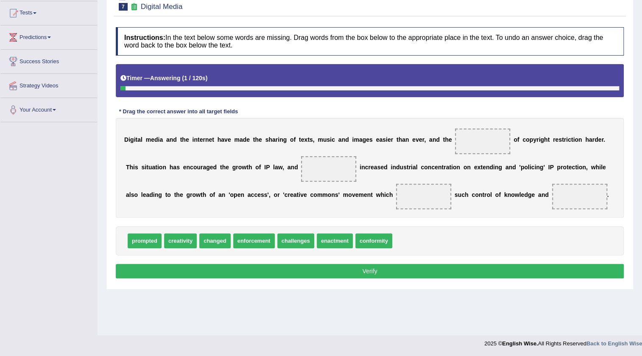
scroll to position [89, 0]
click at [205, 239] on span "changed" at bounding box center [214, 240] width 31 height 15
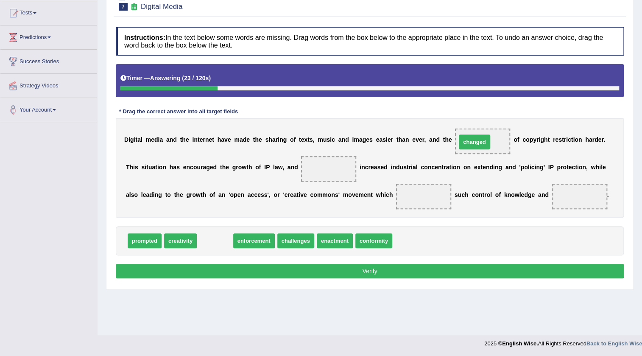
drag, startPoint x: 205, startPoint y: 239, endPoint x: 465, endPoint y: 140, distance: 278.6
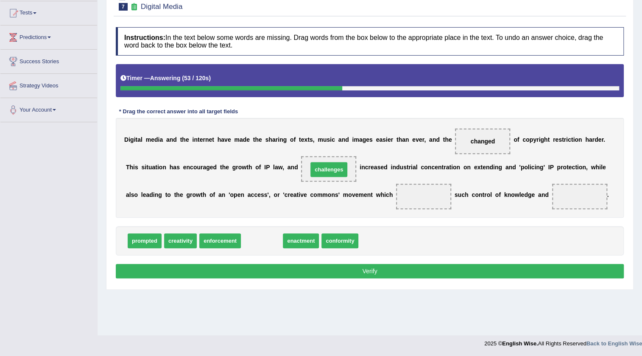
drag, startPoint x: 246, startPoint y: 238, endPoint x: 313, endPoint y: 167, distance: 97.7
drag, startPoint x: 264, startPoint y: 236, endPoint x: 322, endPoint y: 167, distance: 90.3
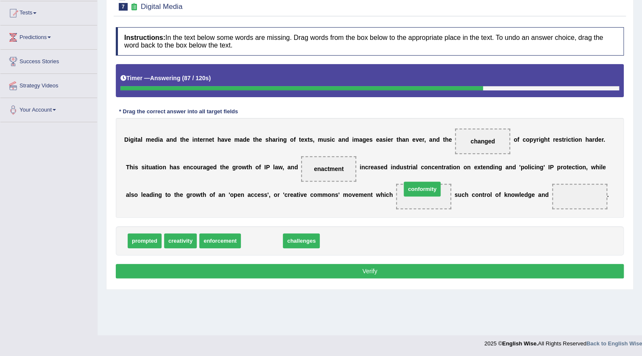
drag, startPoint x: 265, startPoint y: 242, endPoint x: 425, endPoint y: 189, distance: 168.5
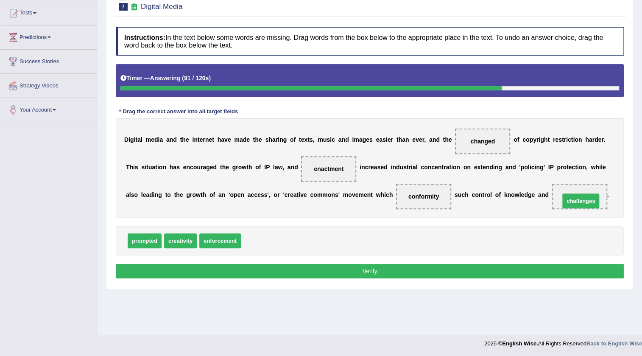
drag, startPoint x: 259, startPoint y: 239, endPoint x: 578, endPoint y: 200, distance: 321.2
click at [242, 271] on button "Verify" at bounding box center [370, 271] width 508 height 14
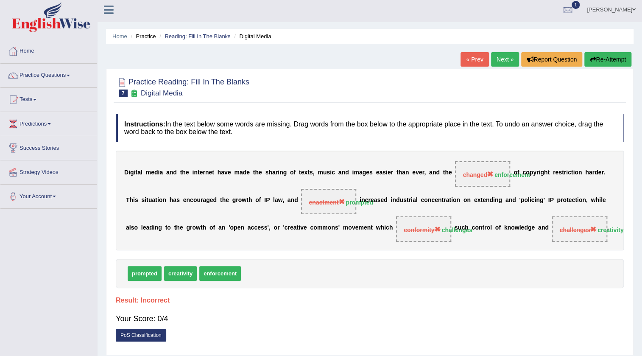
scroll to position [0, 0]
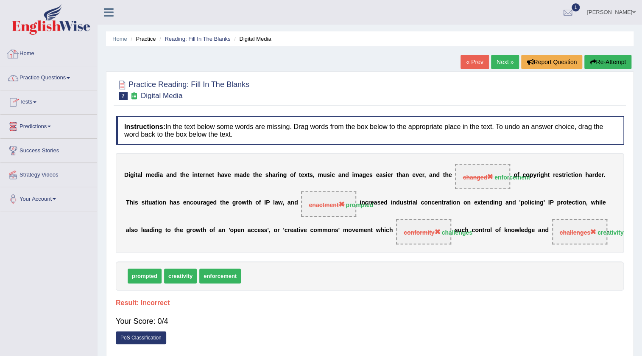
click at [25, 51] on link "Home" at bounding box center [48, 52] width 97 height 21
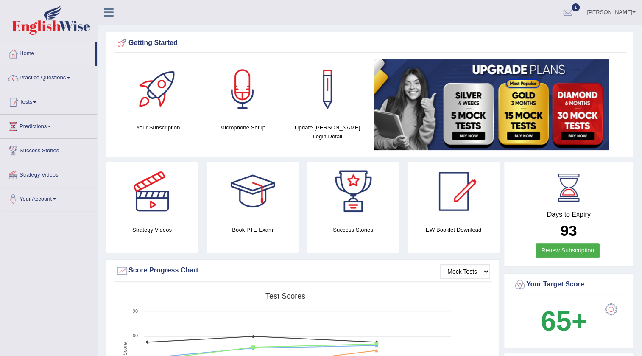
click at [623, 13] on link "anisa" at bounding box center [610, 11] width 61 height 22
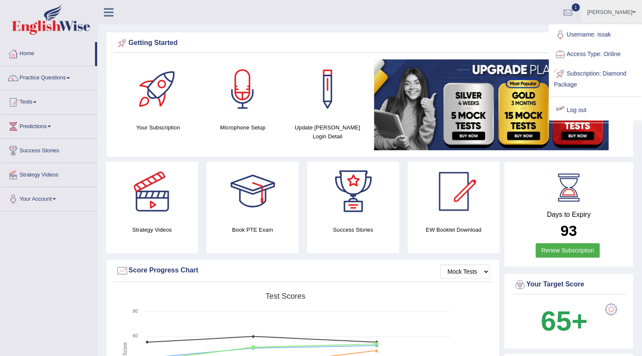
click at [580, 108] on link "Log out" at bounding box center [595, 109] width 92 height 19
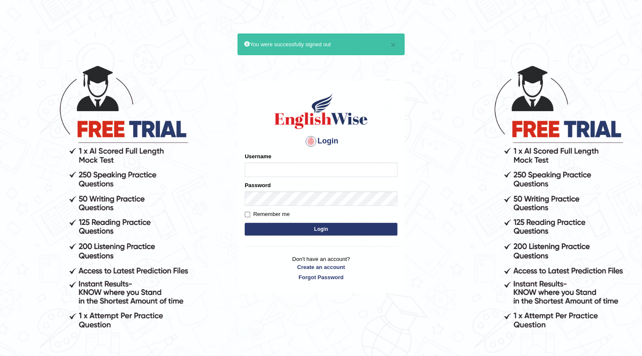
drag, startPoint x: 528, startPoint y: 32, endPoint x: 647, endPoint y: 276, distance: 271.4
click at [597, 176] on body "× You were successfully signed out Login Please fix the following errors: Usern…" at bounding box center [321, 210] width 642 height 356
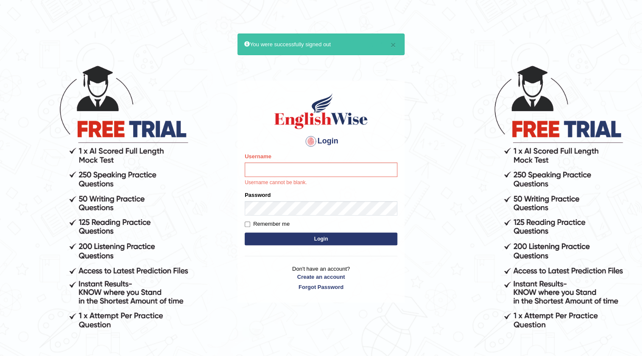
scroll to position [78, 0]
